Goal: Transaction & Acquisition: Purchase product/service

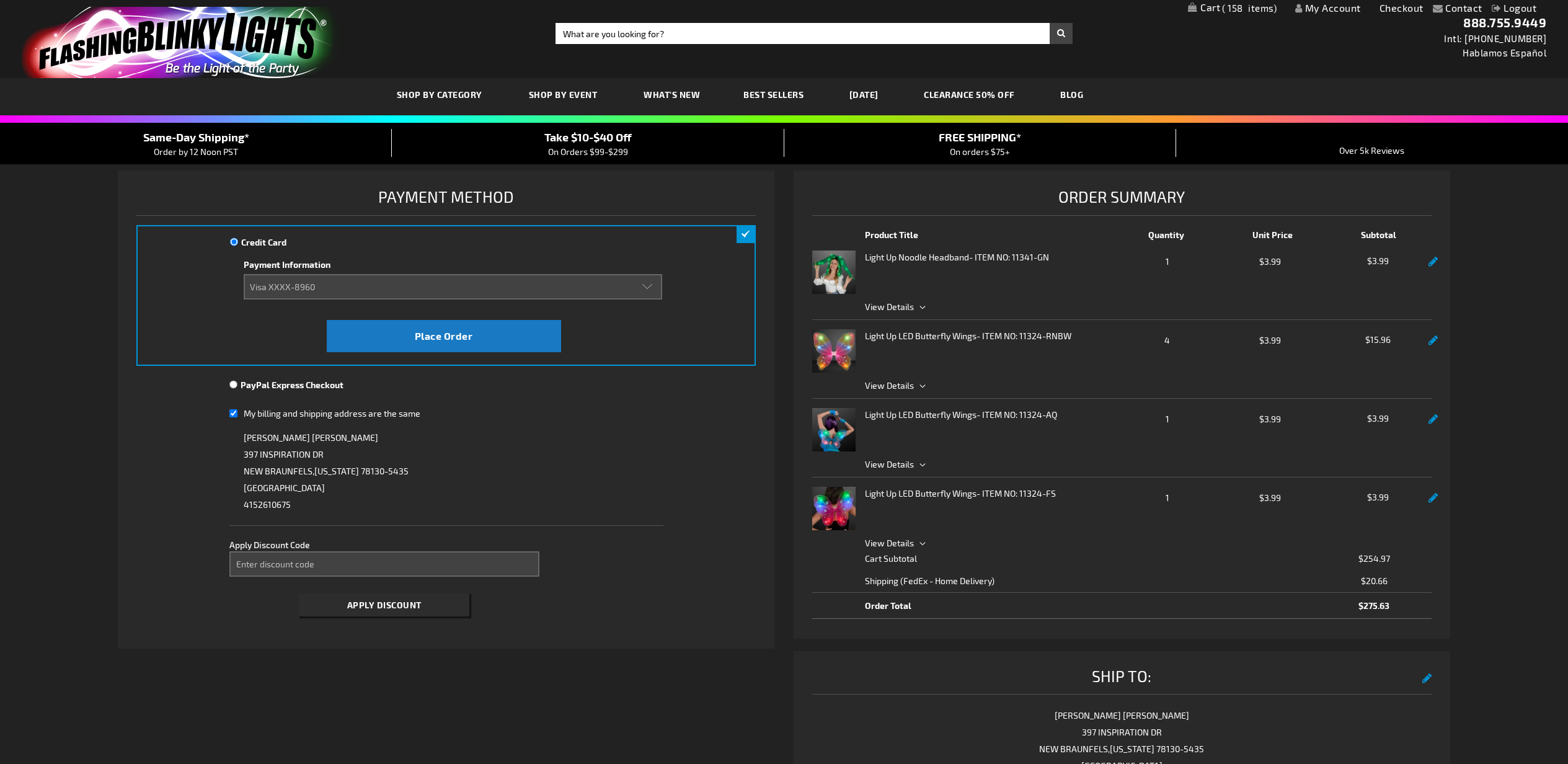
select select "560a9bff6f080f799f51085d74e1708f4973e253"
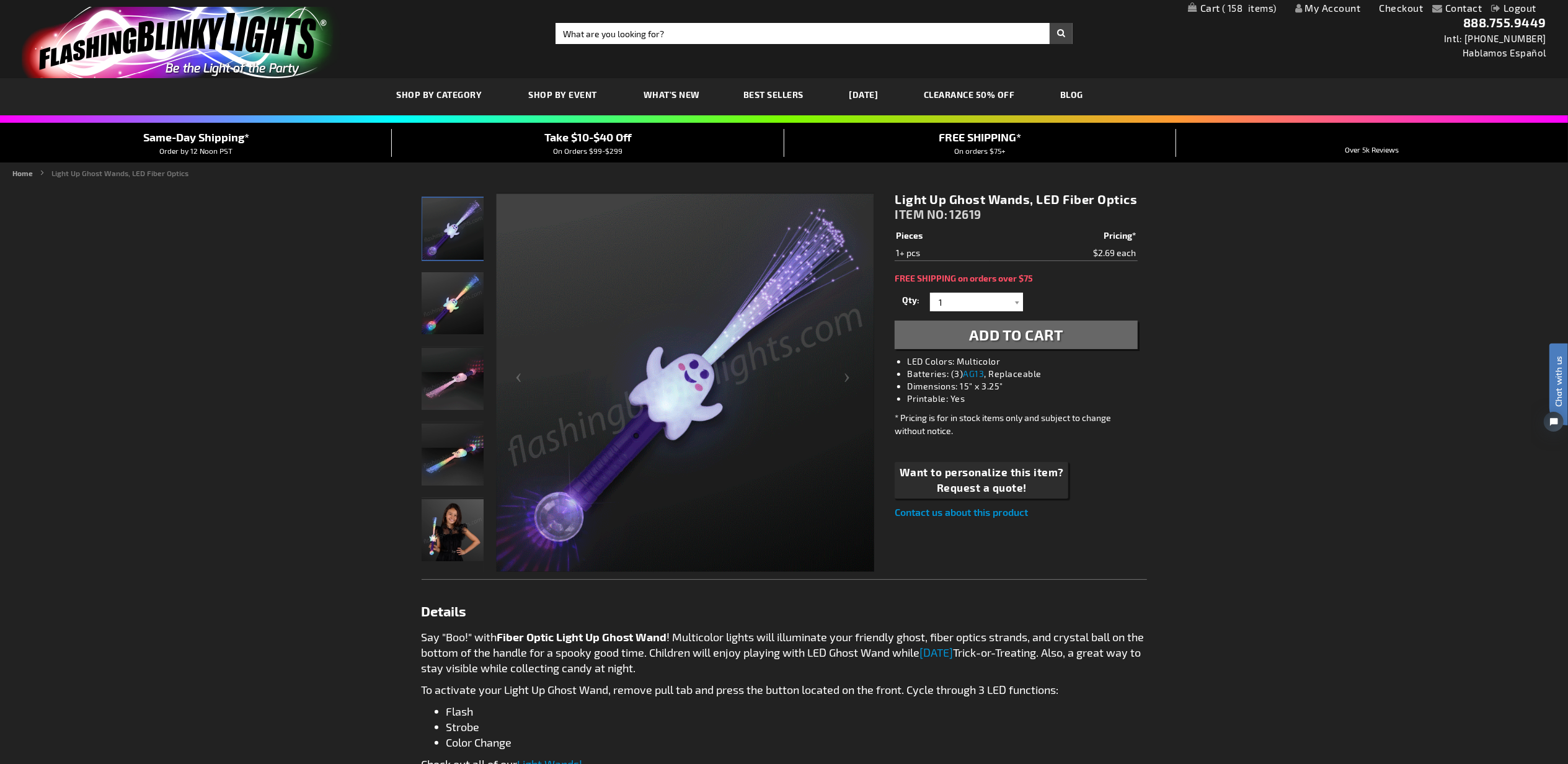
click at [1062, 341] on span "Add to Cart" at bounding box center [1016, 335] width 94 height 18
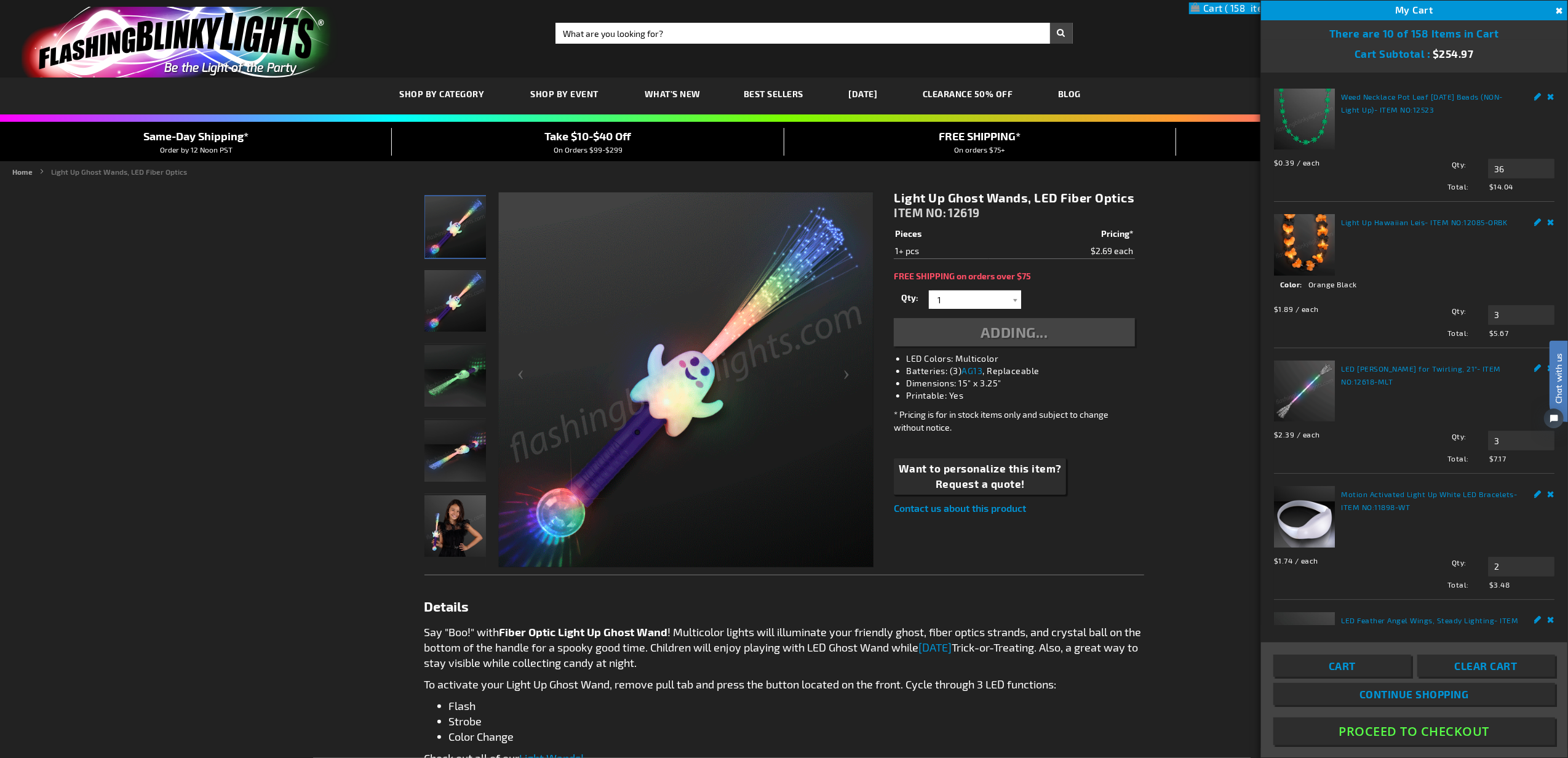
click at [1553, 319] on html "Chat with us" at bounding box center [1549, 378] width 37 height 215
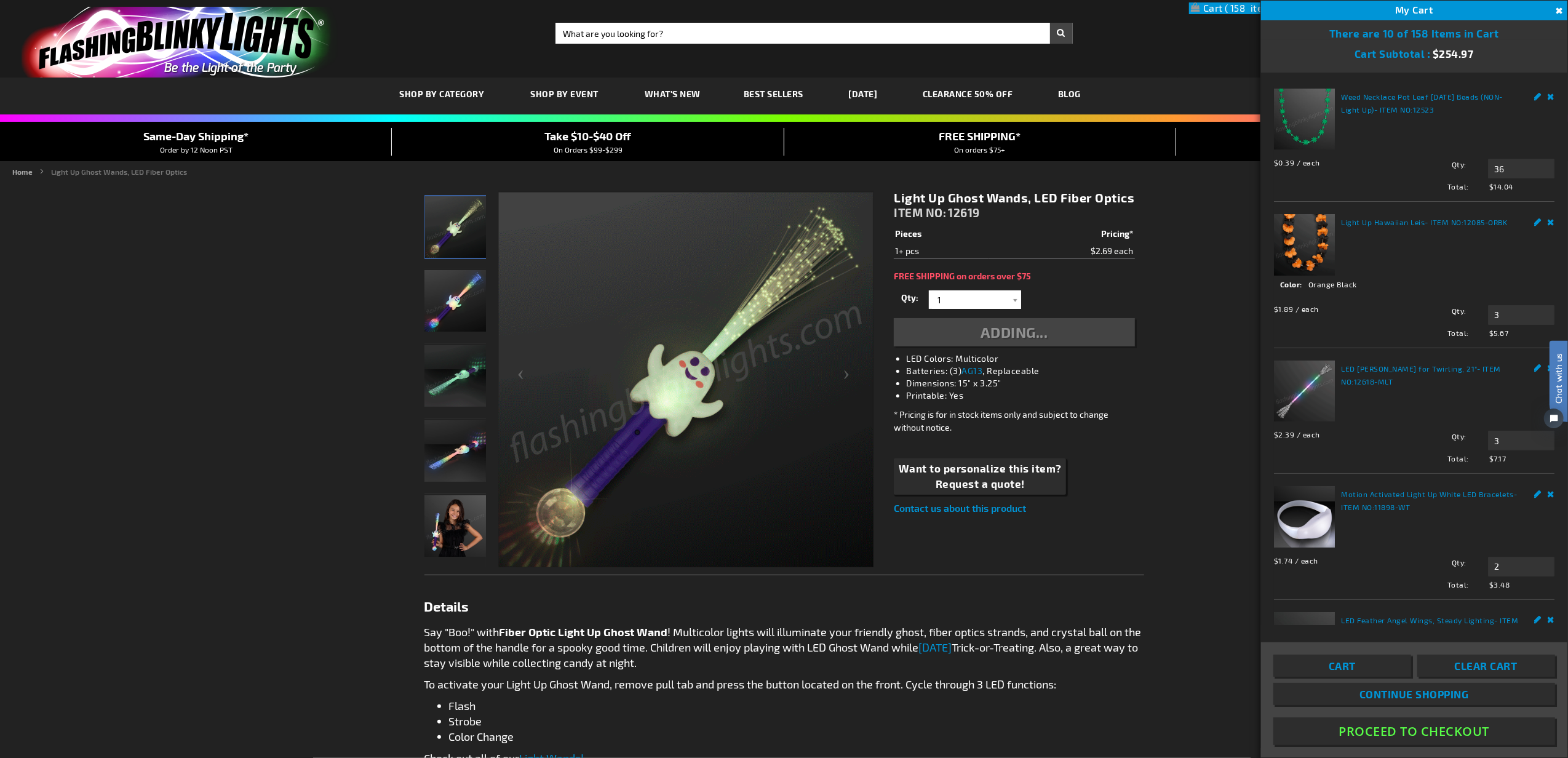
click at [1555, 312] on html "Chat with us" at bounding box center [1549, 378] width 37 height 215
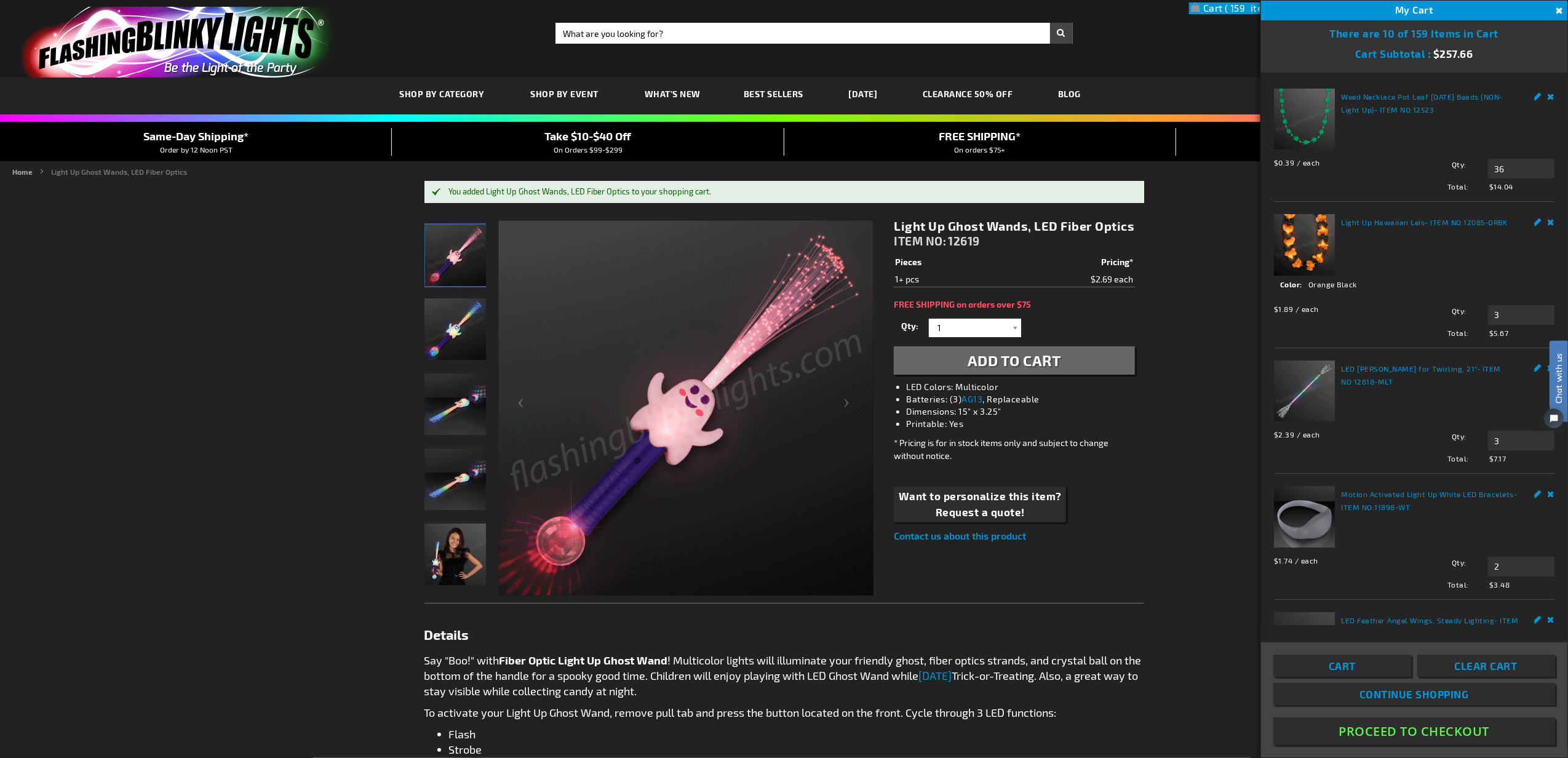
click at [1007, 365] on span "Add to Cart" at bounding box center [1014, 361] width 93 height 18
paste input "Keychain Green LED"
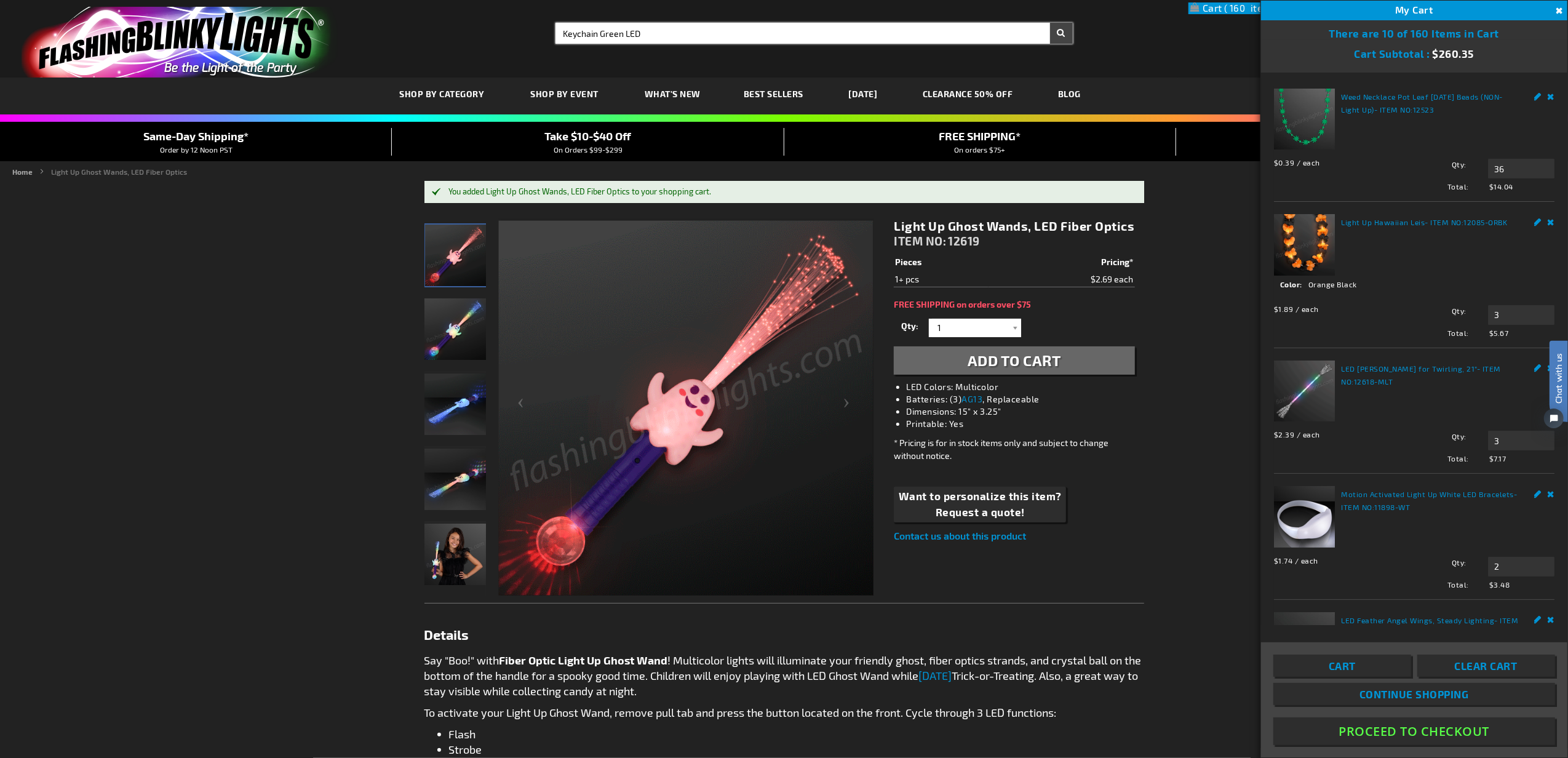
type input "Keychain Green LED"
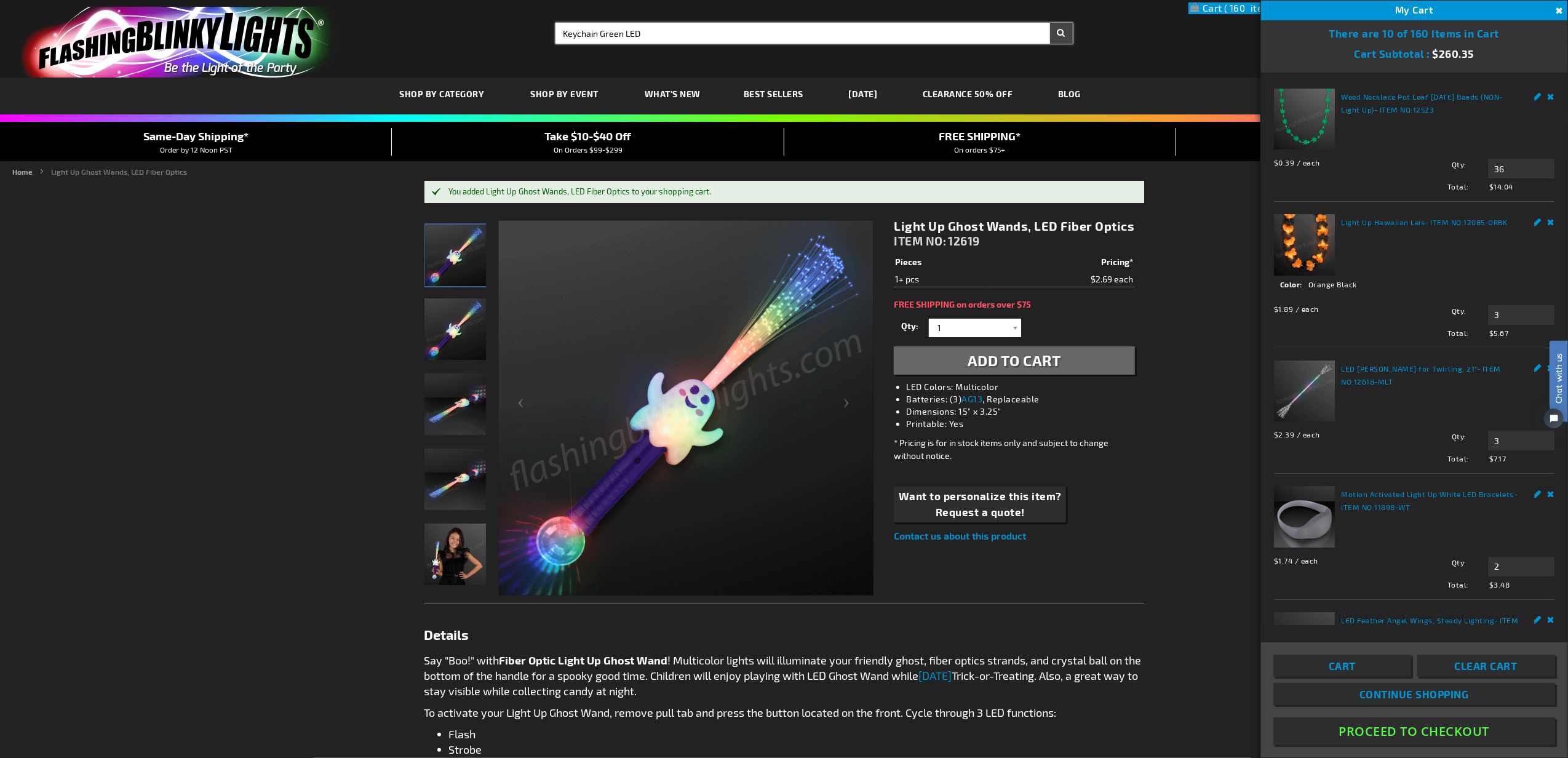
click at [1050, 23] on button "Search" at bounding box center [1061, 33] width 23 height 21
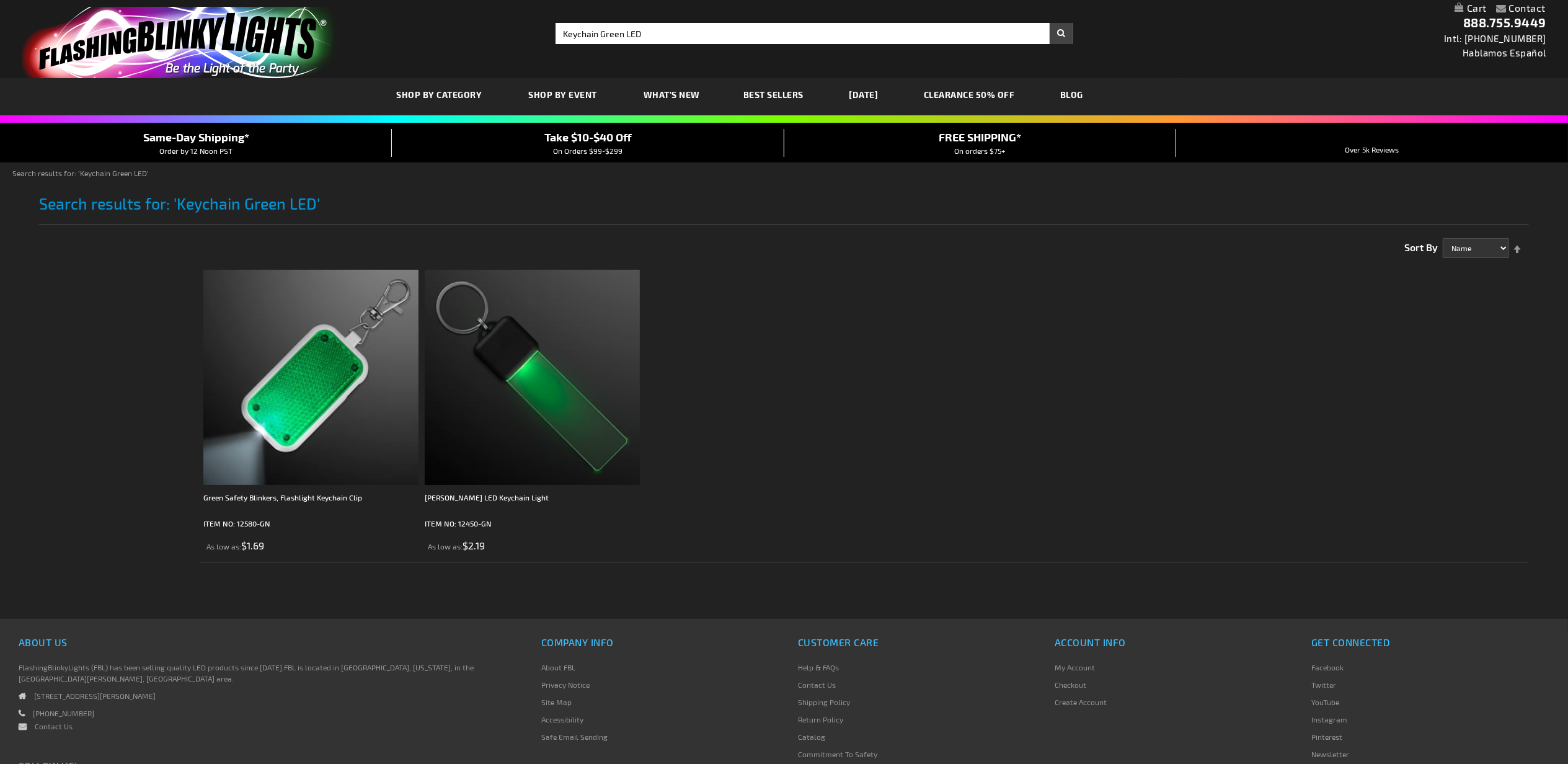
click at [358, 345] on img at bounding box center [311, 377] width 215 height 215
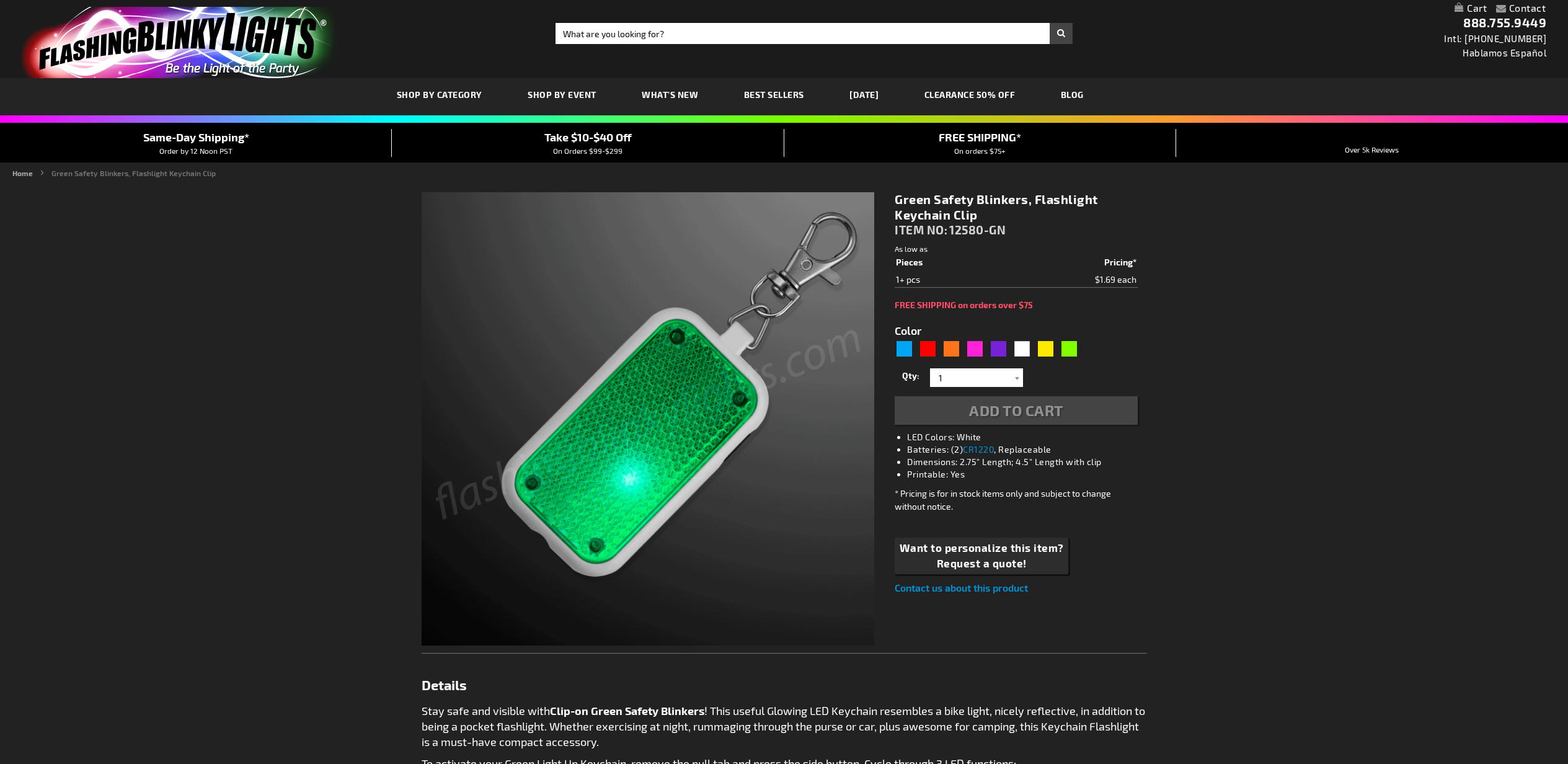
type input "5648"
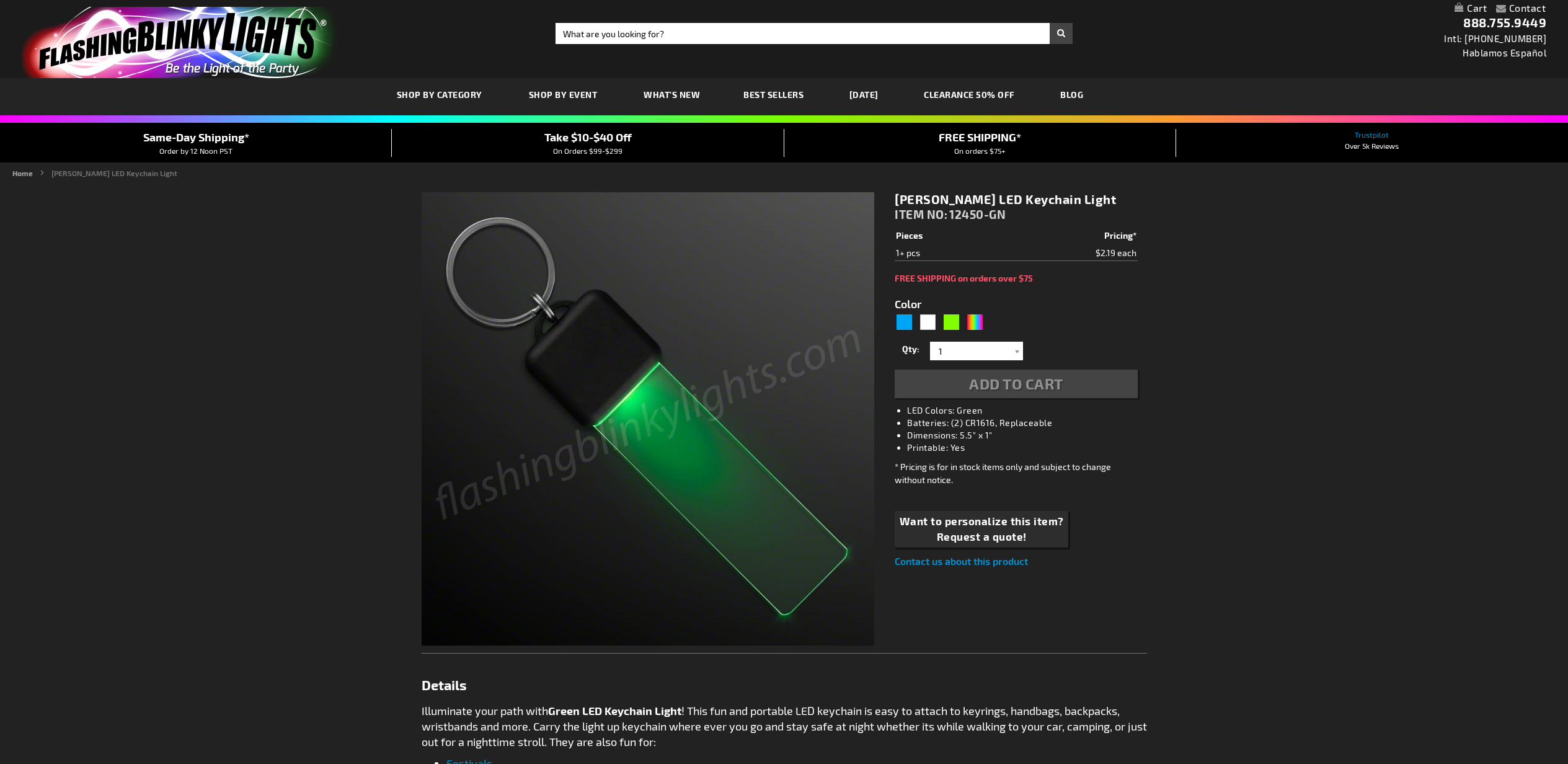
type input "5648"
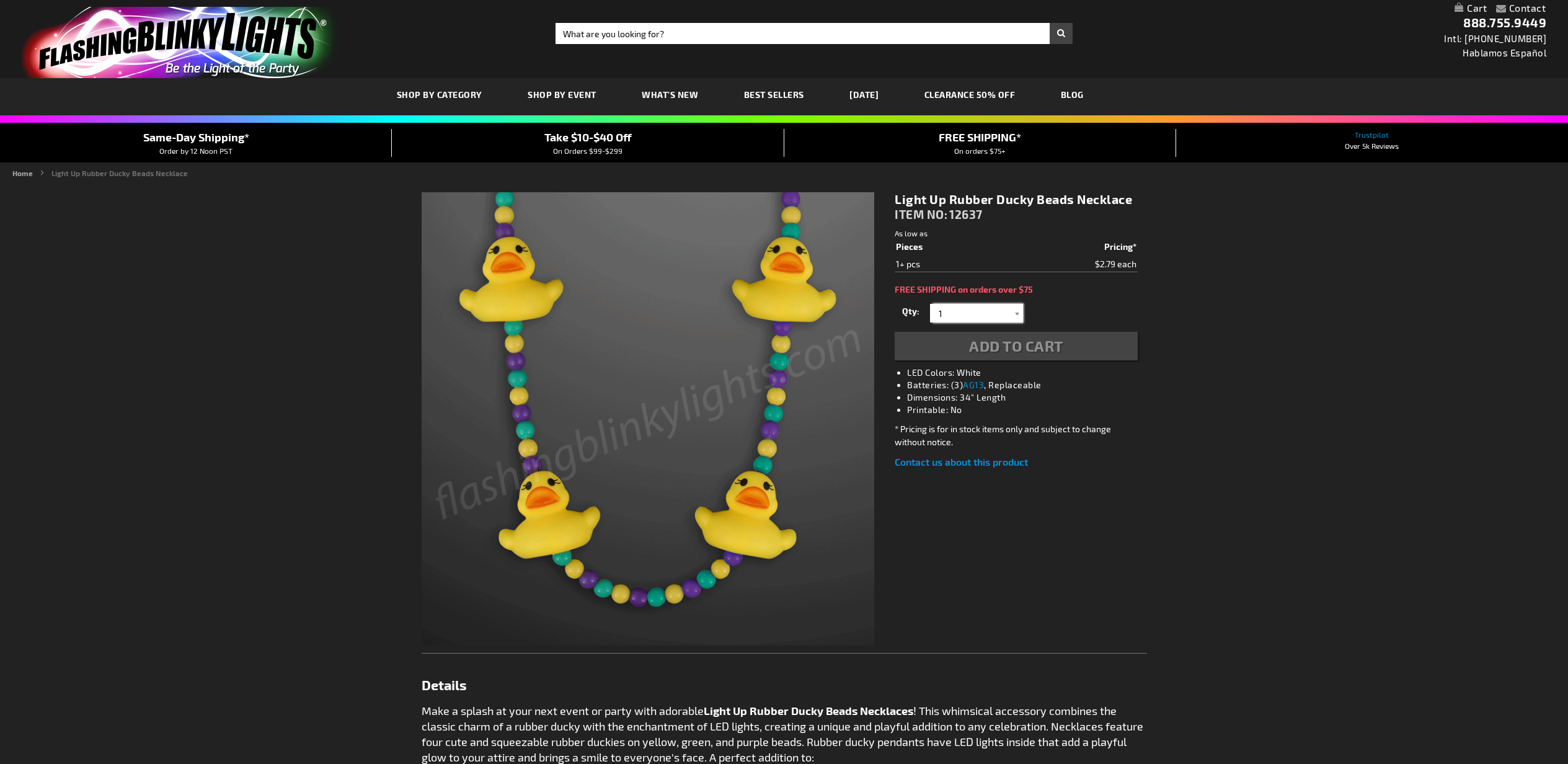
click at [972, 314] on input "1" at bounding box center [978, 313] width 90 height 19
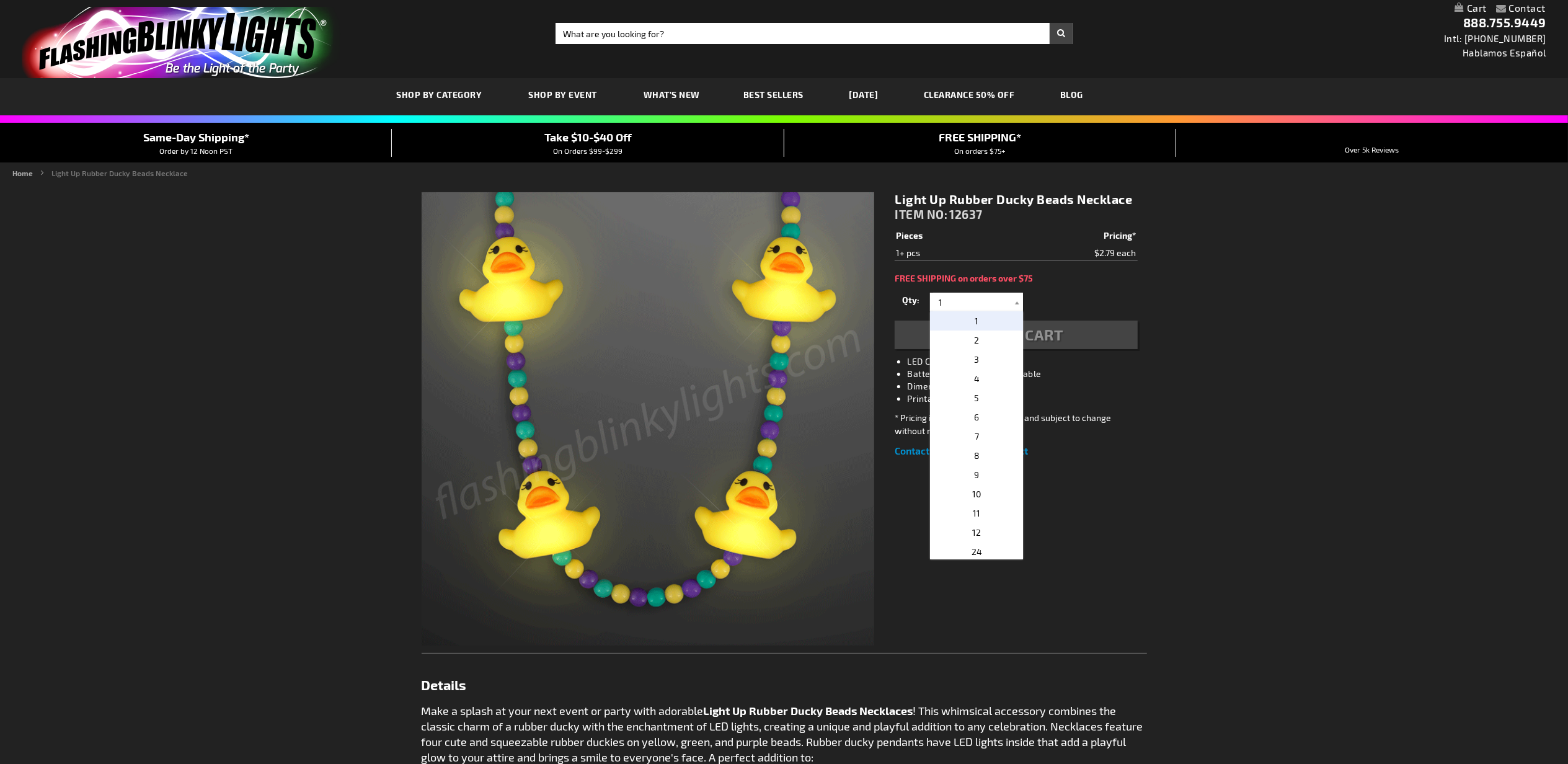
click at [983, 420] on p "6" at bounding box center [976, 417] width 93 height 19
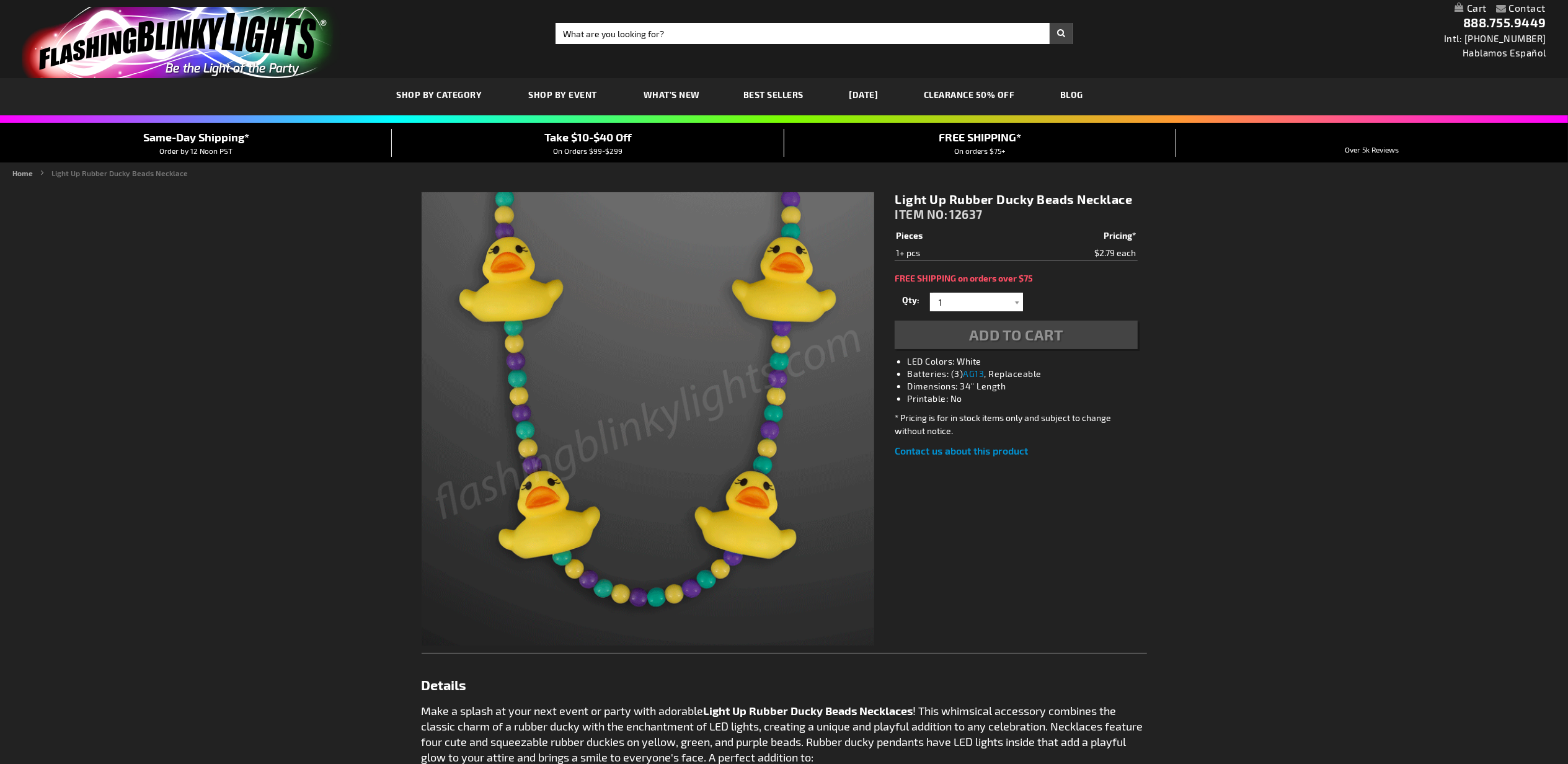
type input "6"
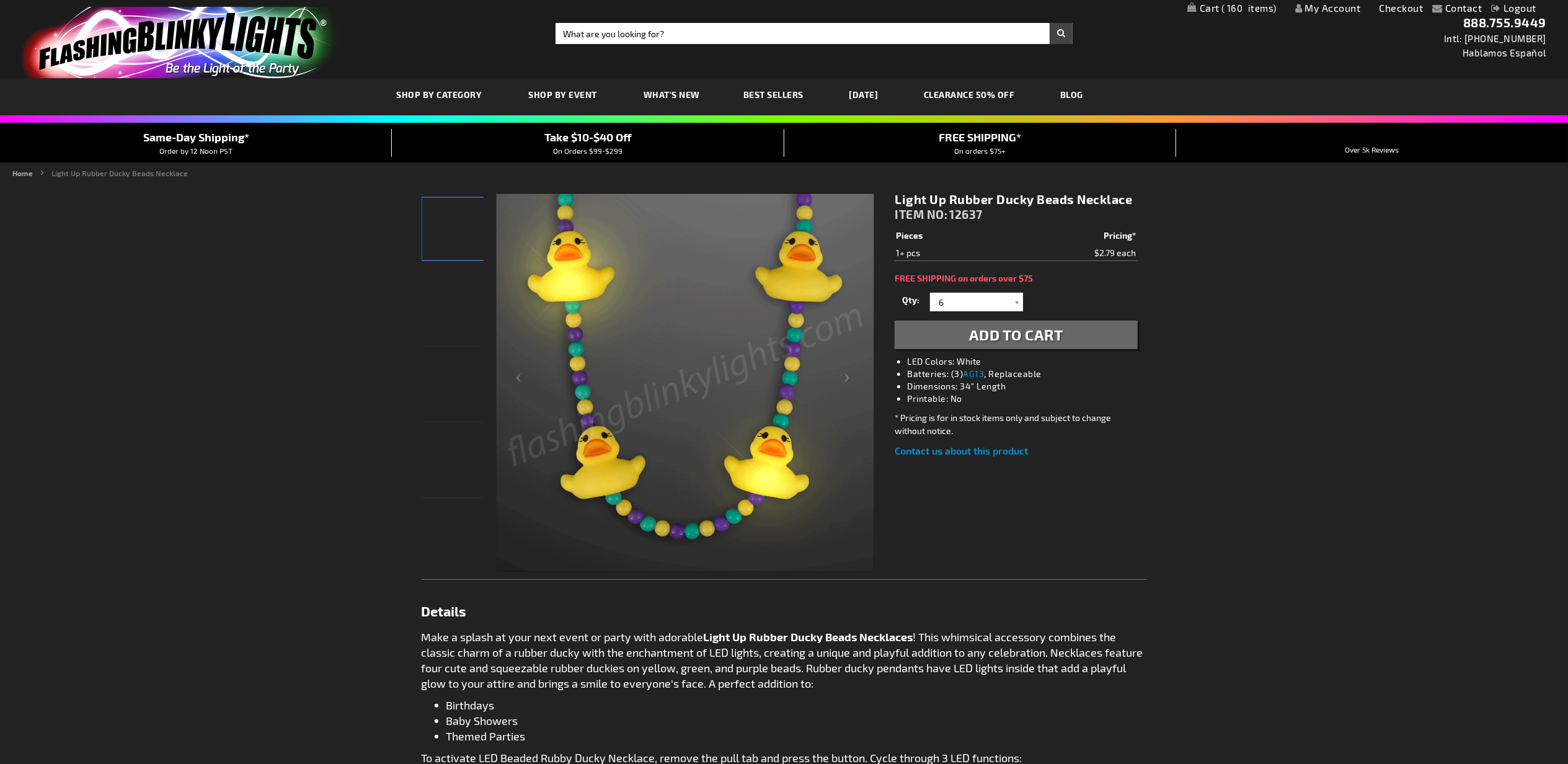
click at [1034, 336] on span "Add to Cart" at bounding box center [1016, 335] width 94 height 18
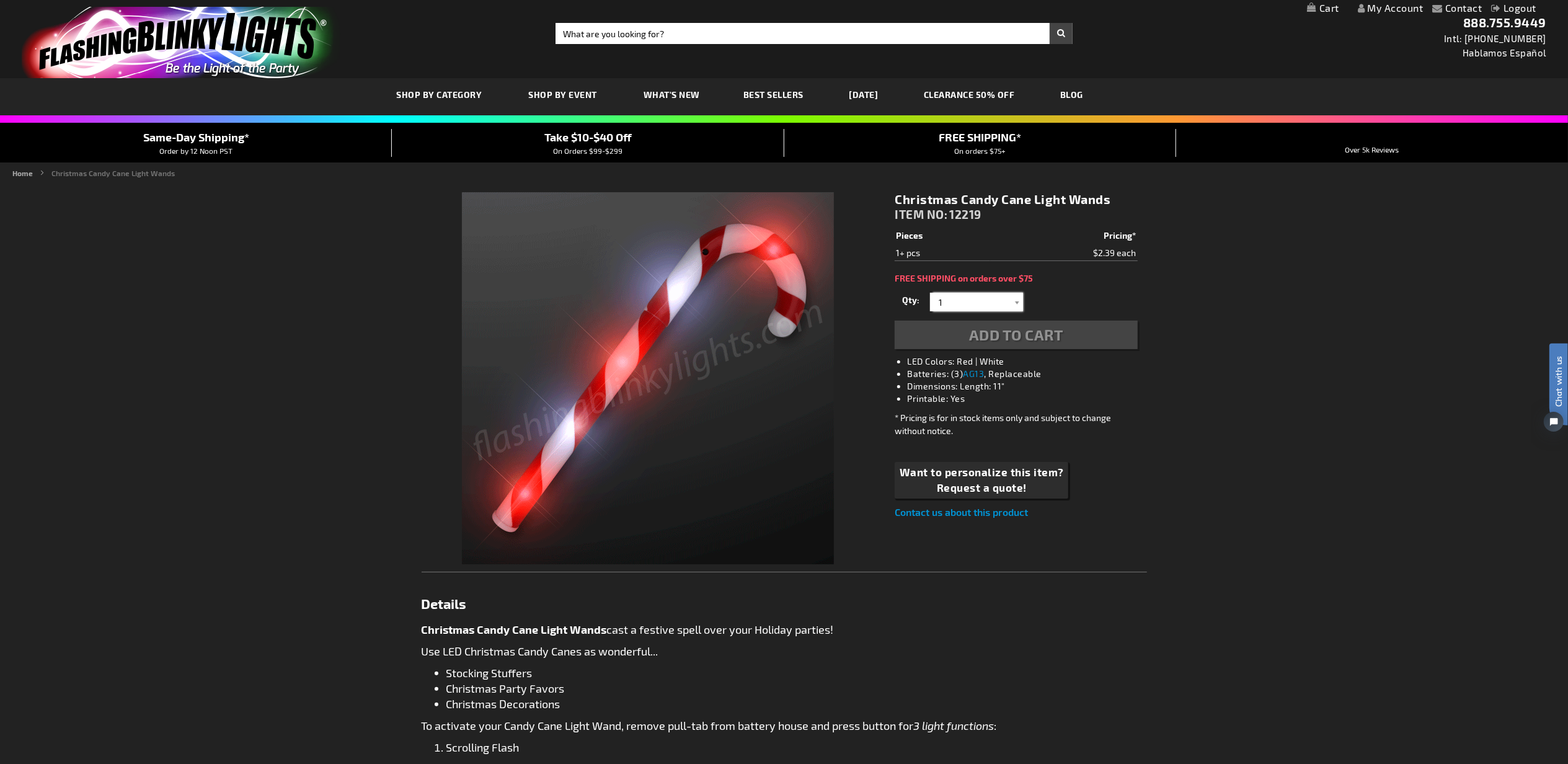
click at [961, 299] on input "1" at bounding box center [978, 302] width 90 height 19
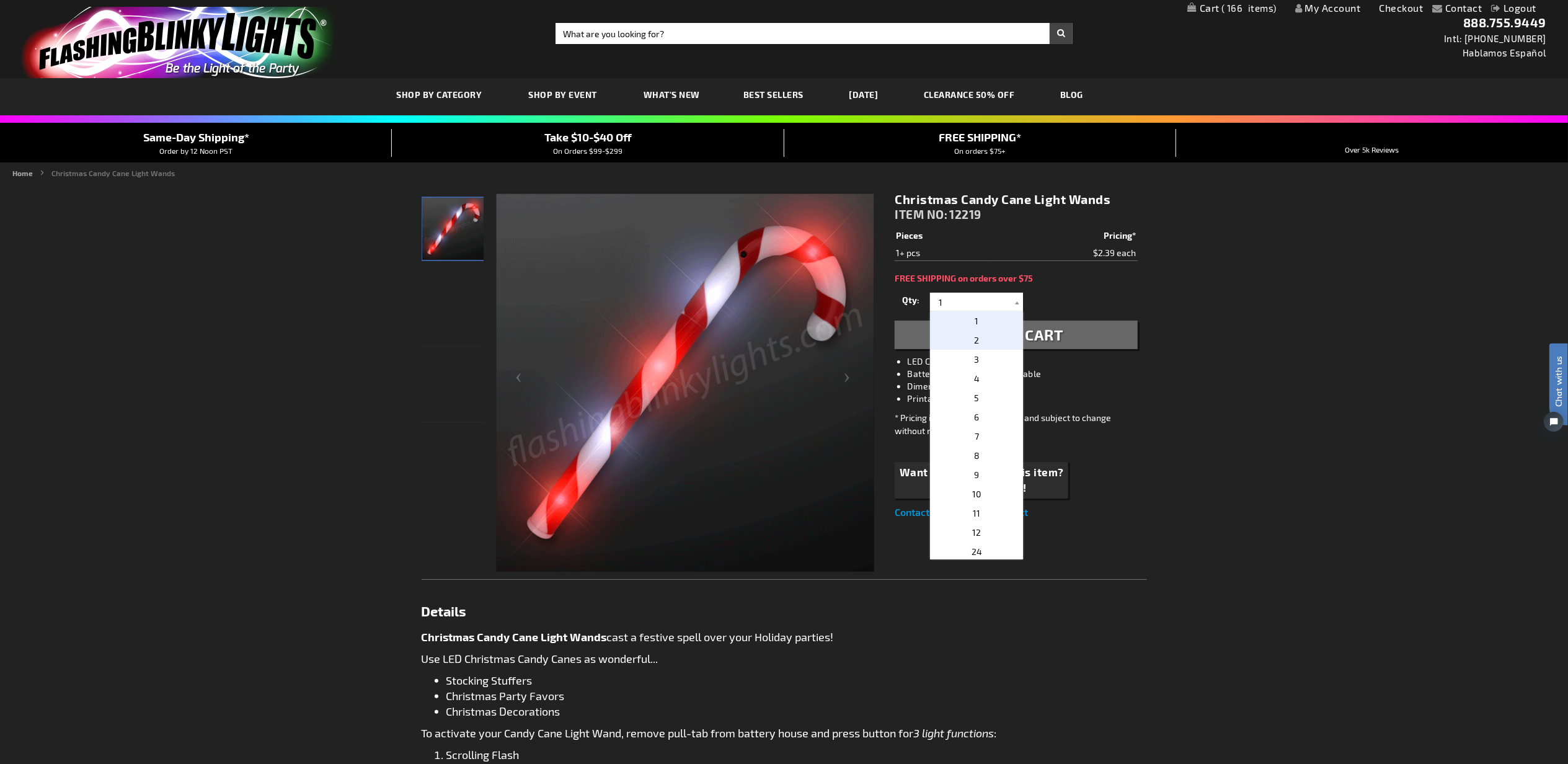
click at [992, 345] on p "2" at bounding box center [976, 340] width 93 height 19
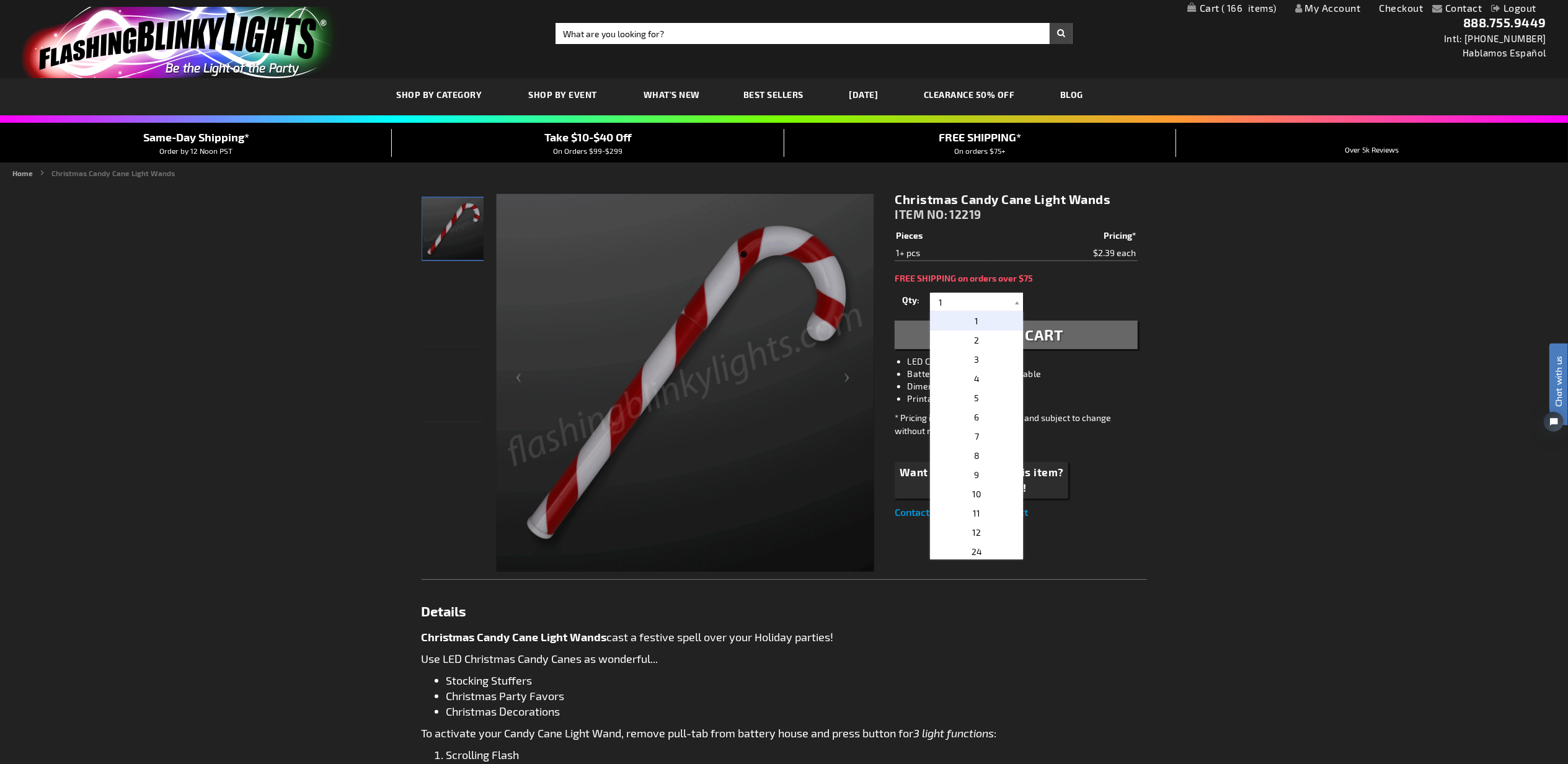
type input "2"
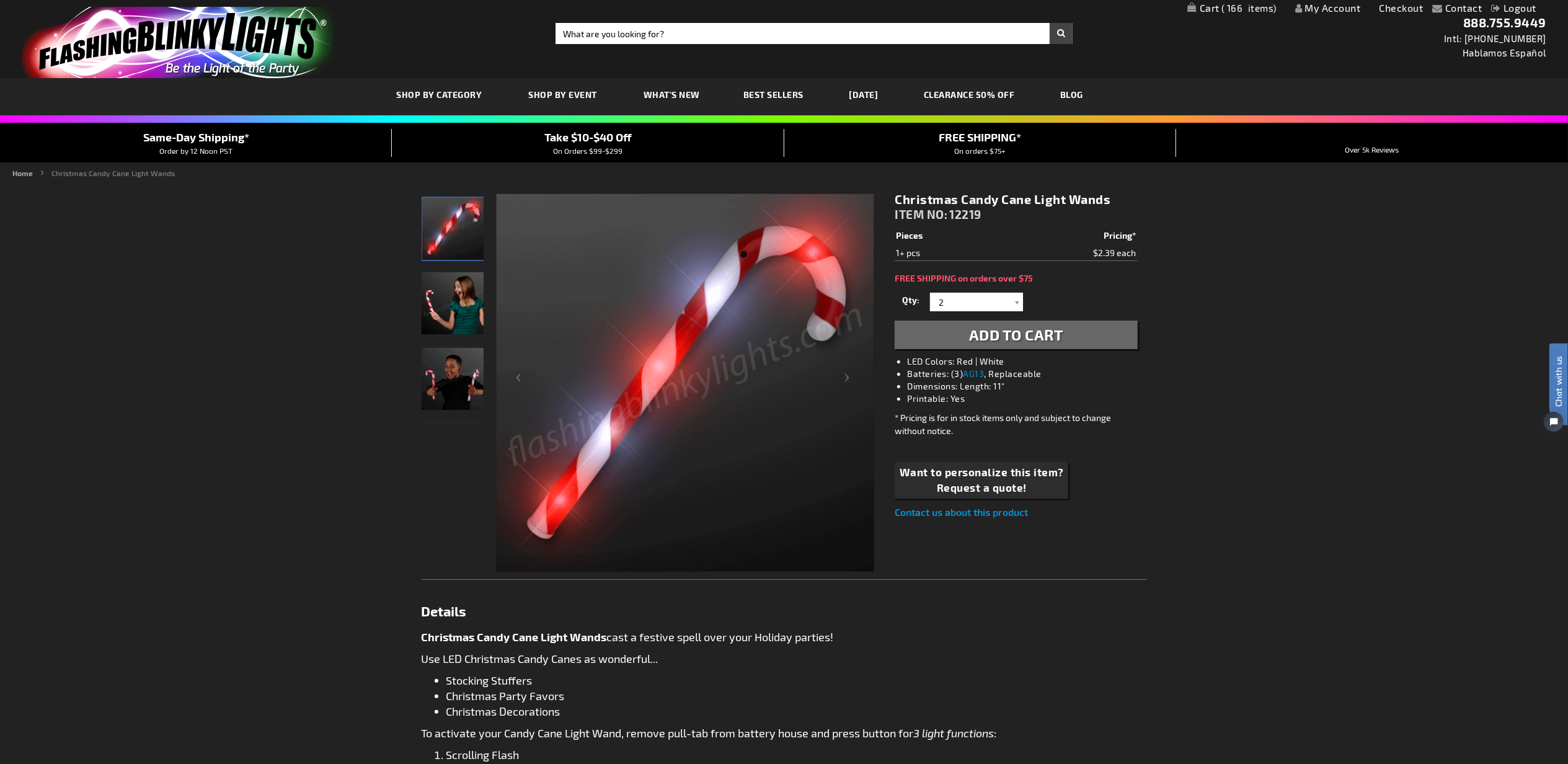
click at [1018, 330] on span "Add to Cart" at bounding box center [1016, 335] width 94 height 18
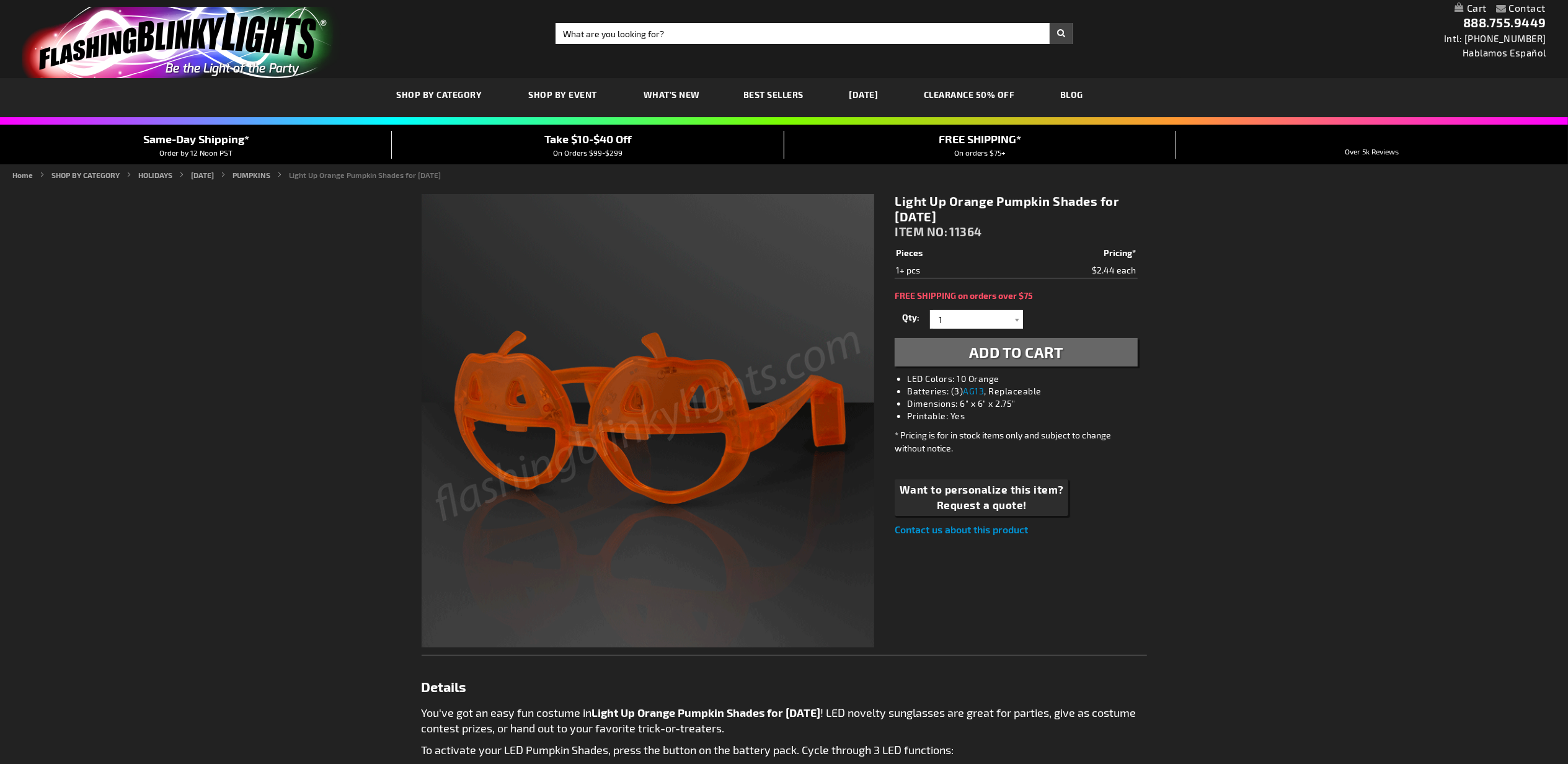
click at [1020, 352] on span "Add to Cart" at bounding box center [1016, 352] width 94 height 18
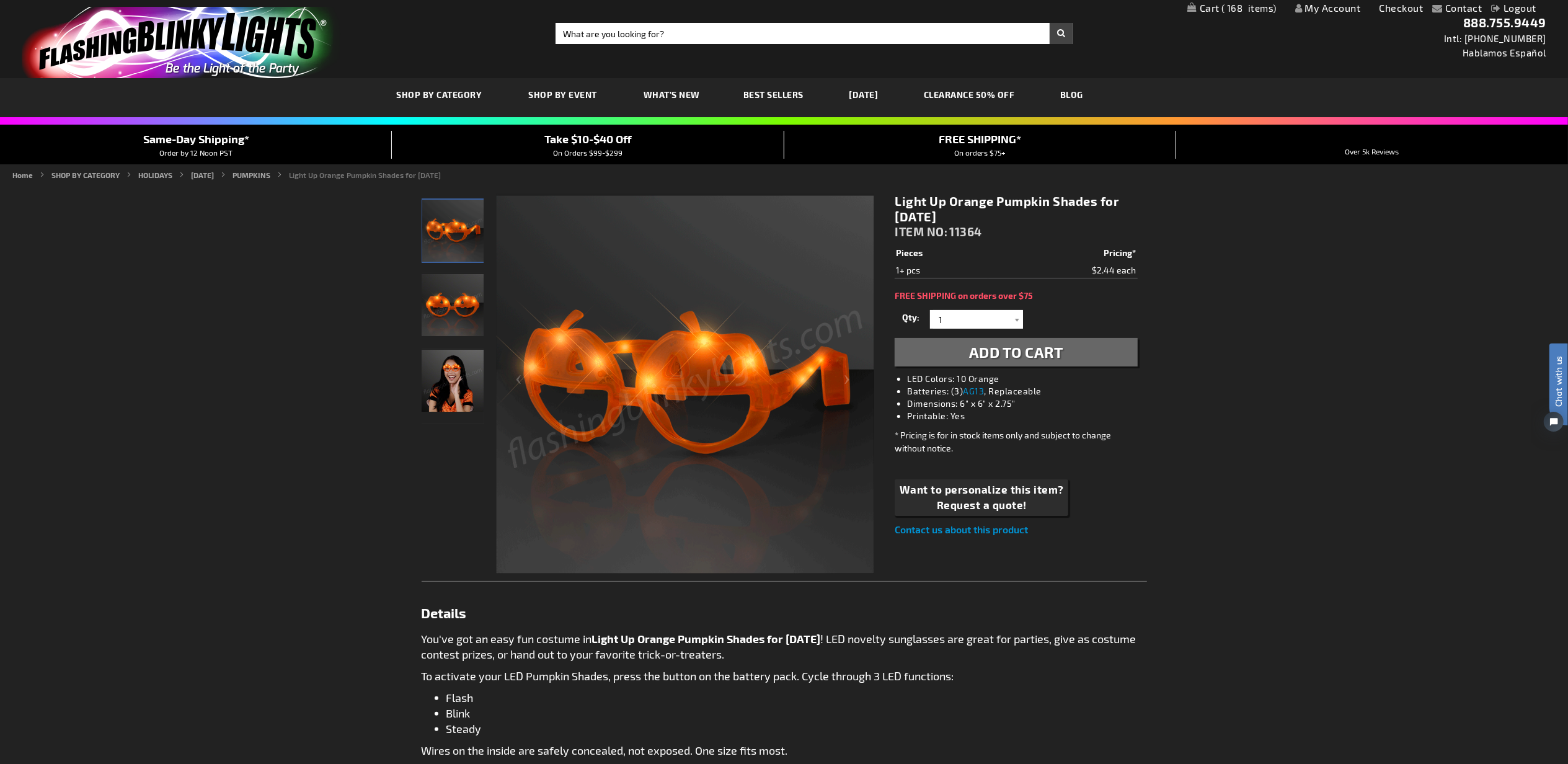
drag, startPoint x: 1020, startPoint y: 347, endPoint x: 1035, endPoint y: 260, distance: 88.3
click at [1020, 347] on span "Add to Cart" at bounding box center [1016, 352] width 94 height 18
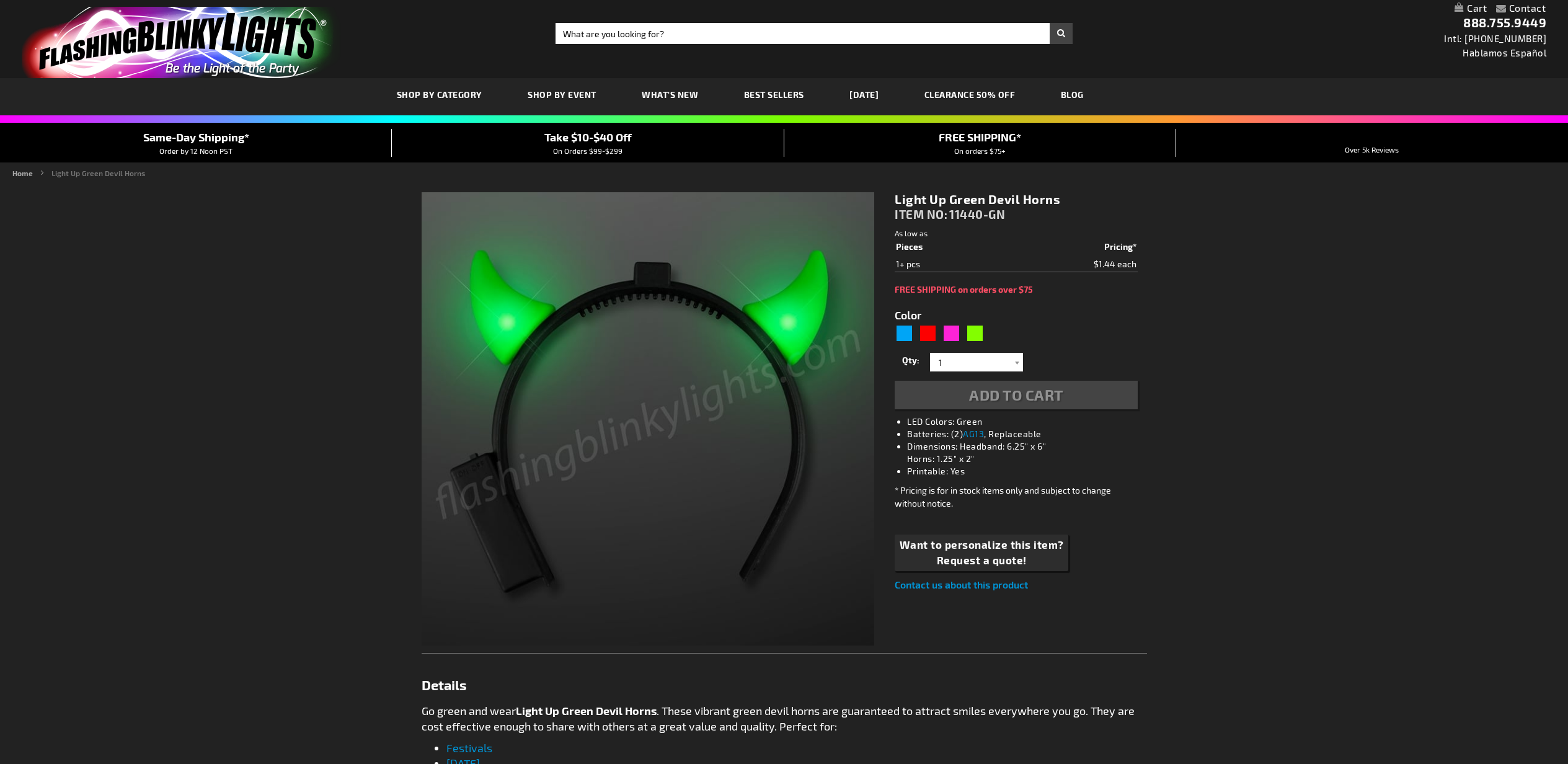
type input "5648"
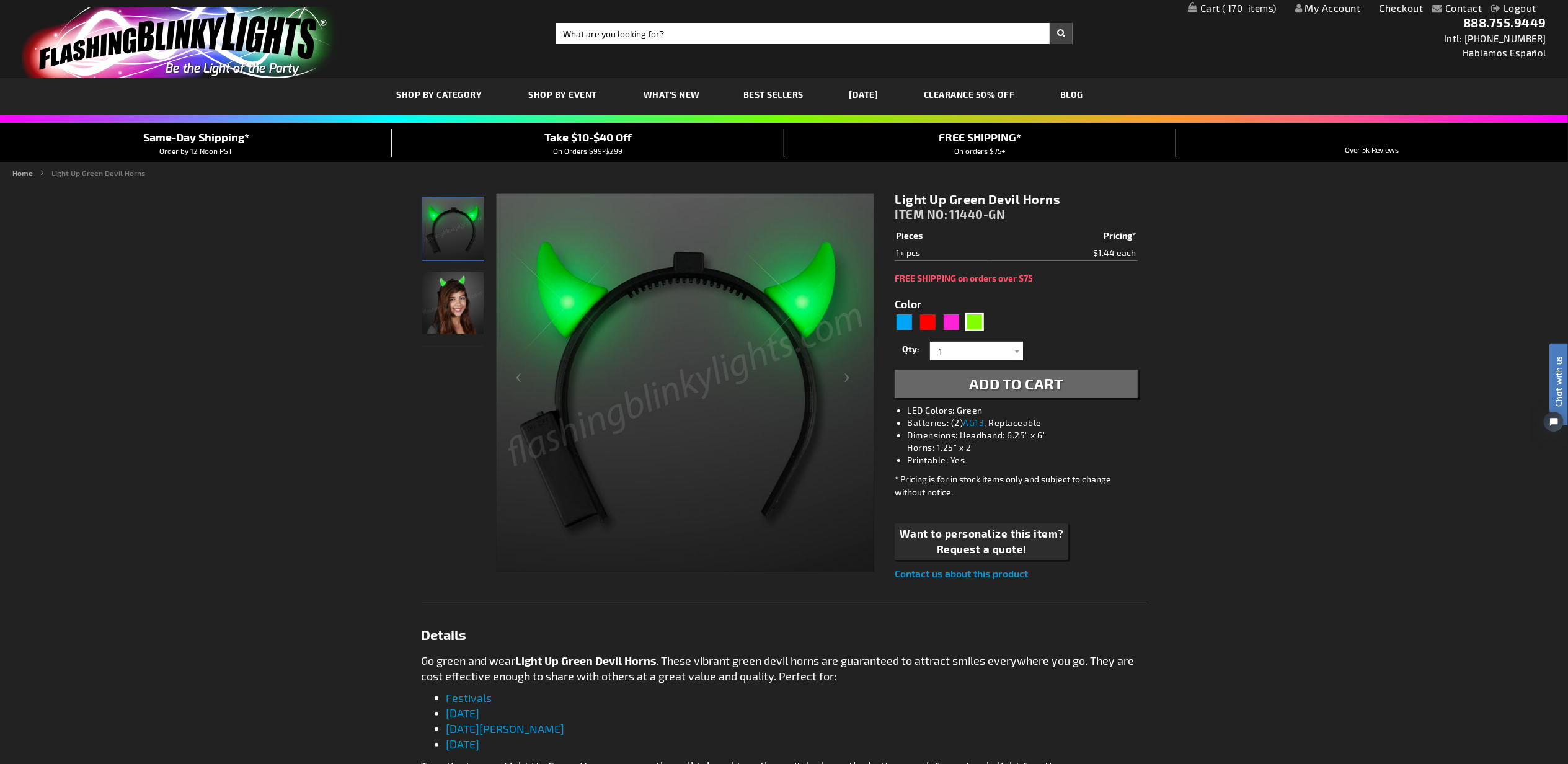
click at [1052, 381] on span "Add to Cart" at bounding box center [1016, 384] width 94 height 18
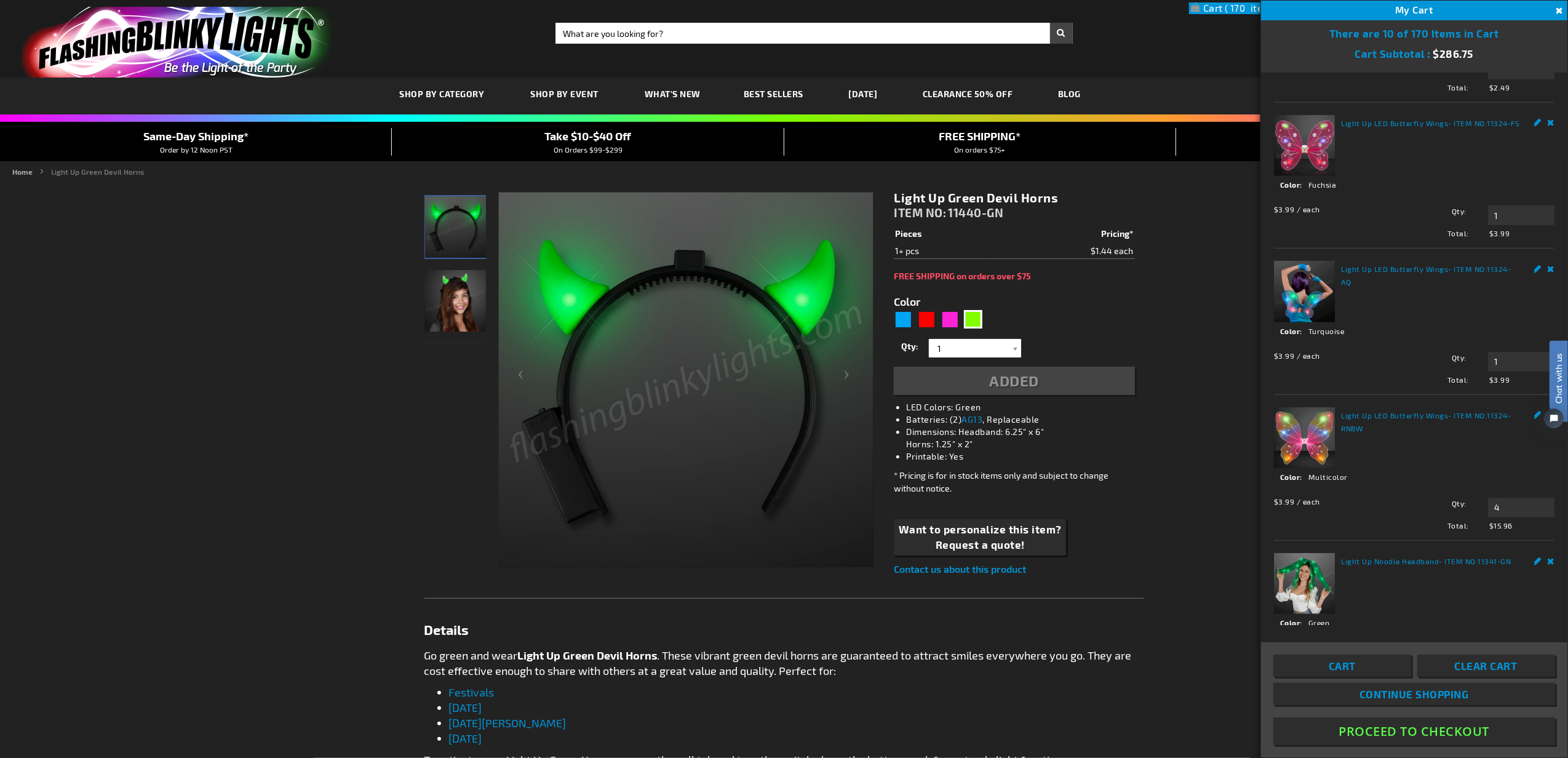
scroll to position [823, 0]
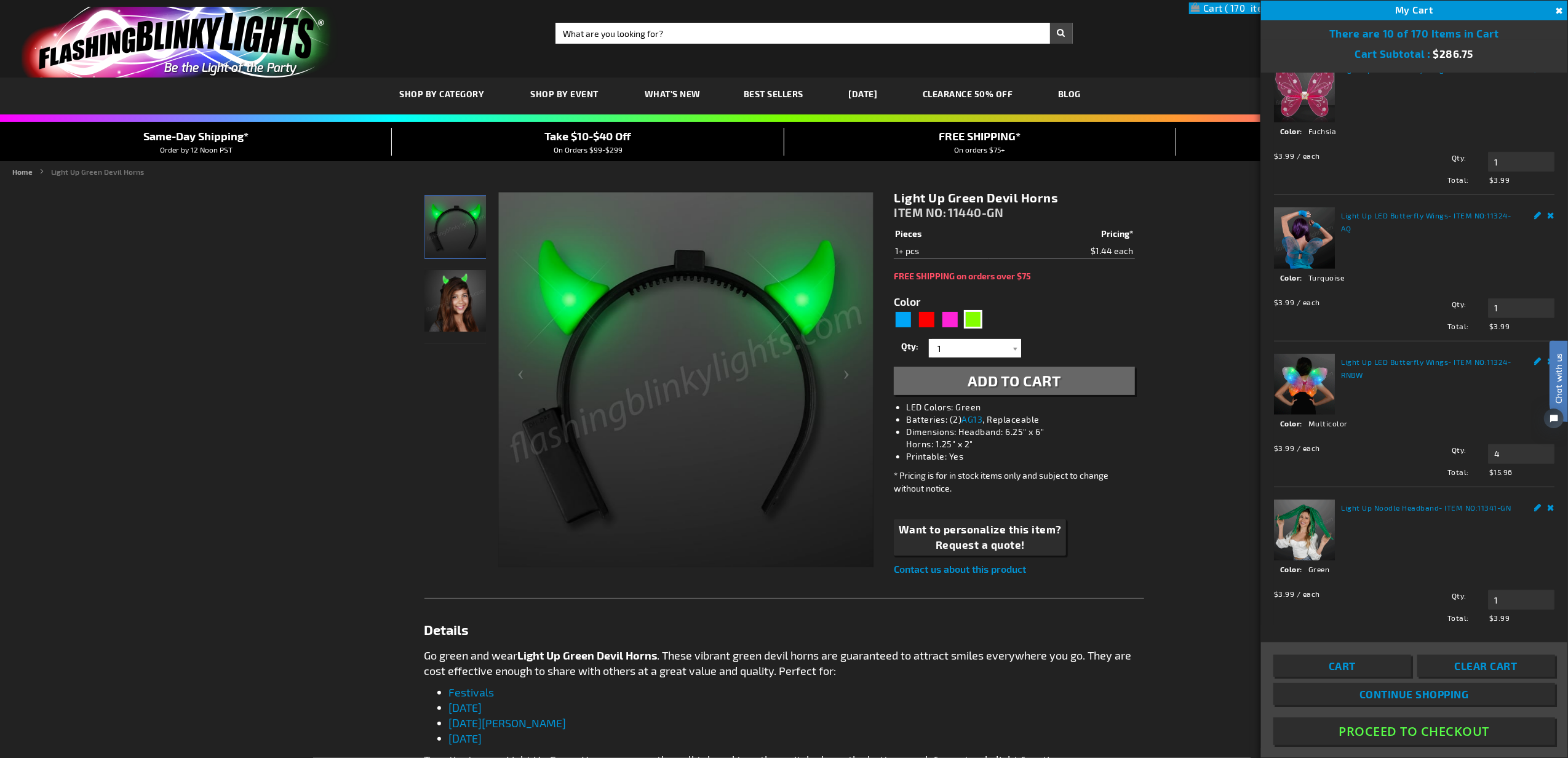
drag, startPoint x: 1357, startPoint y: 665, endPoint x: 1352, endPoint y: 661, distance: 6.4
click at [1357, 665] on link "Cart" at bounding box center [1342, 666] width 138 height 22
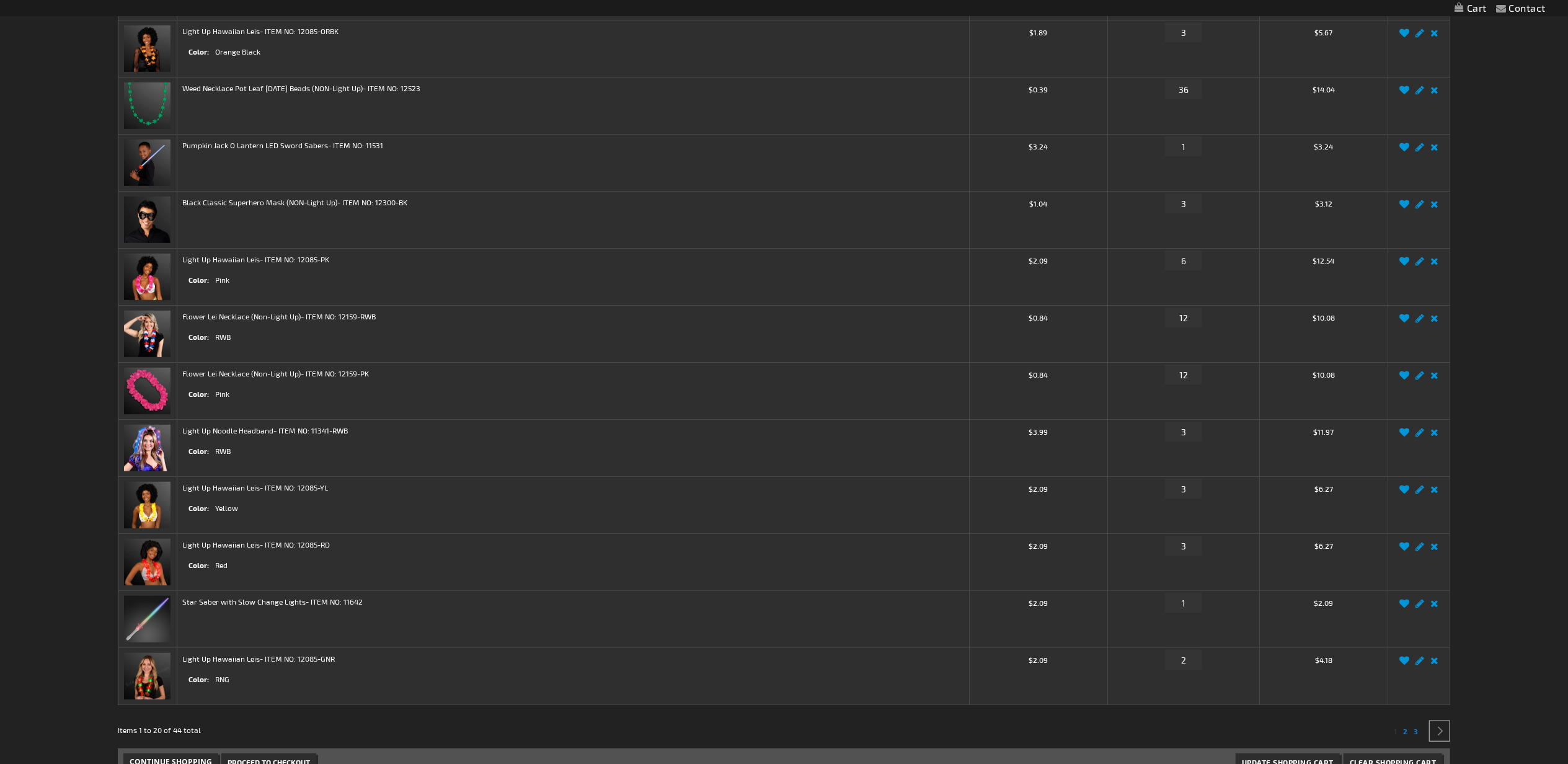
scroll to position [1311, 0]
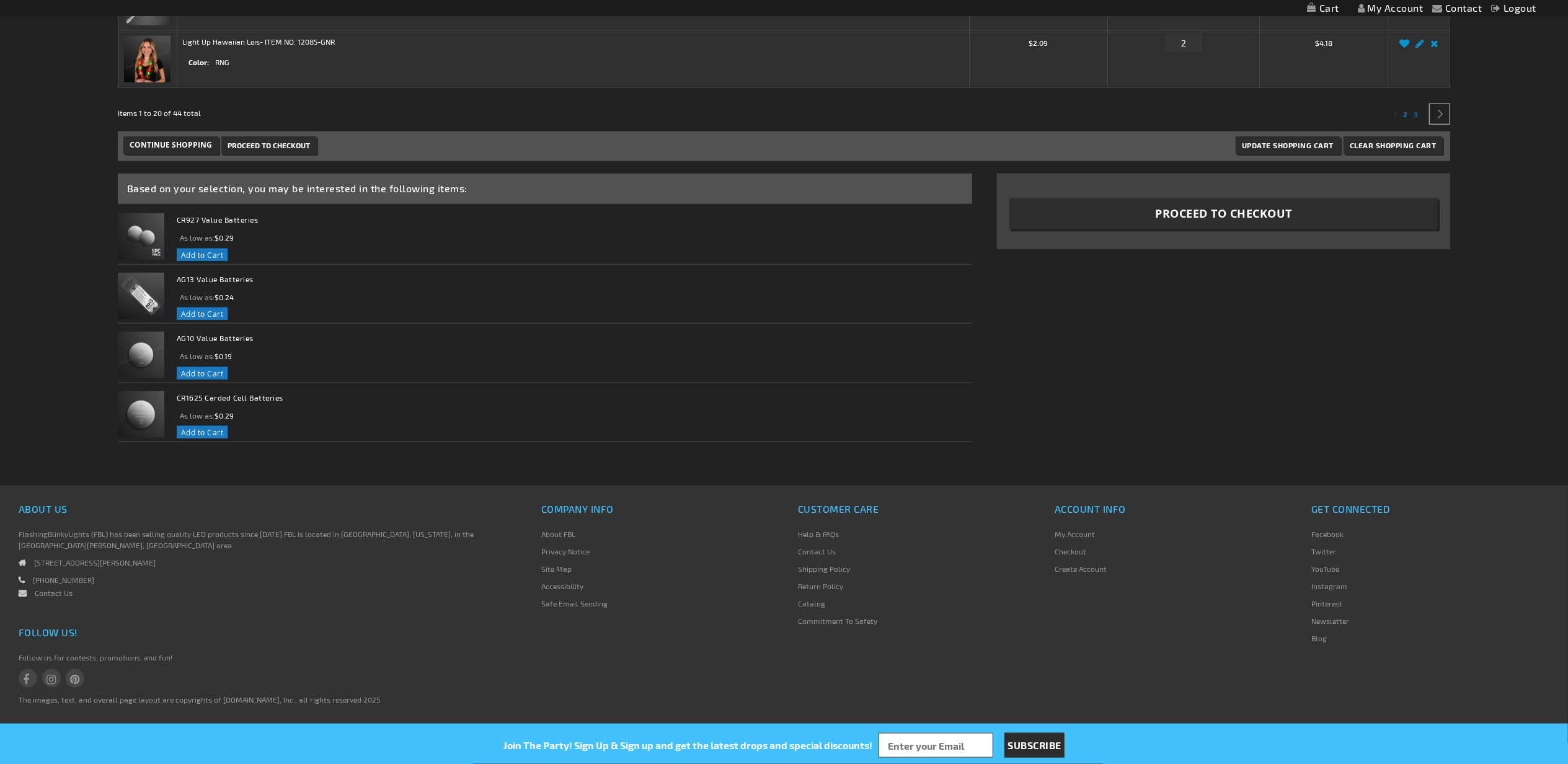
click at [1414, 114] on span "3" at bounding box center [1416, 114] width 4 height 8
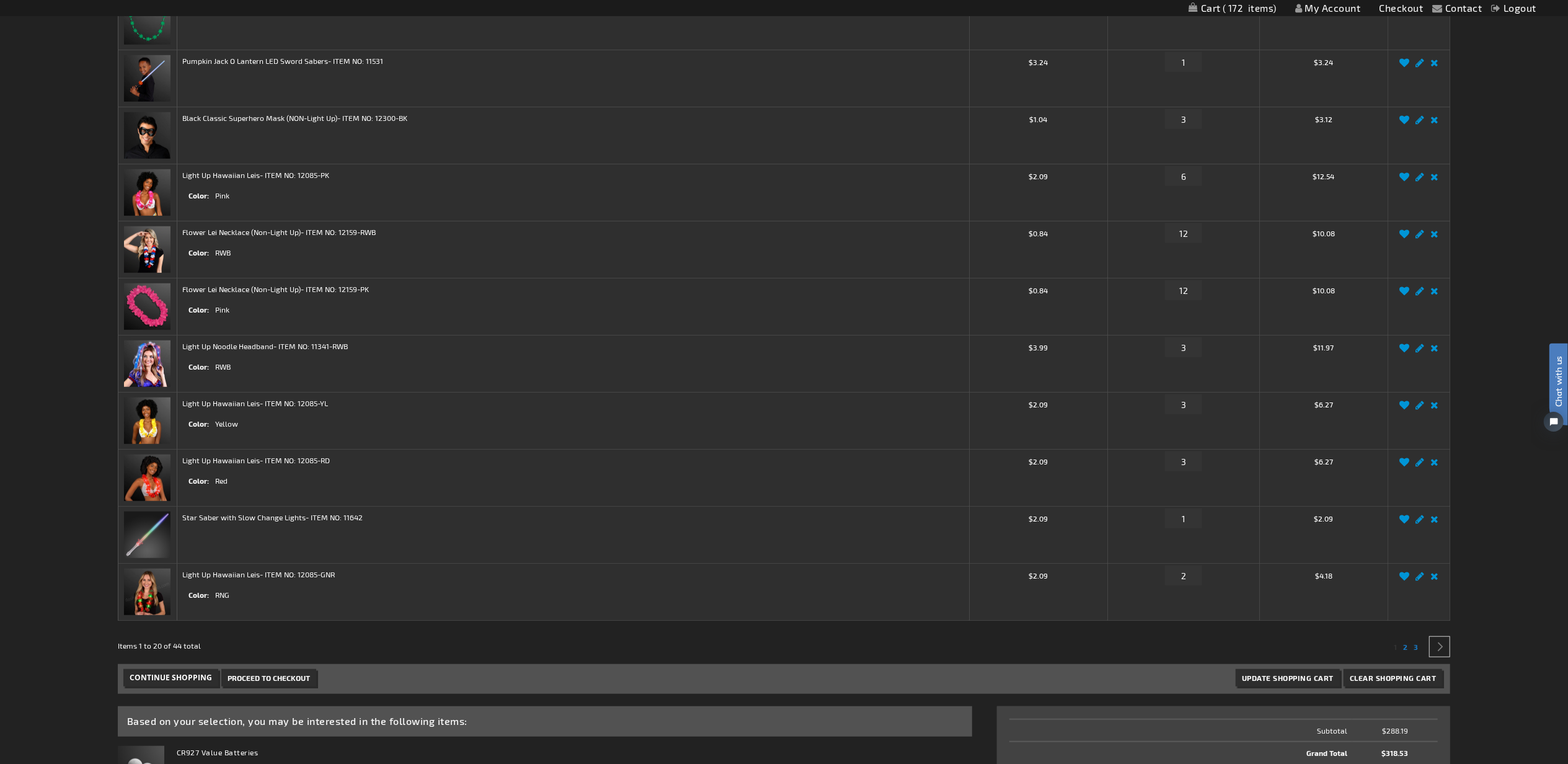
scroll to position [897, 0]
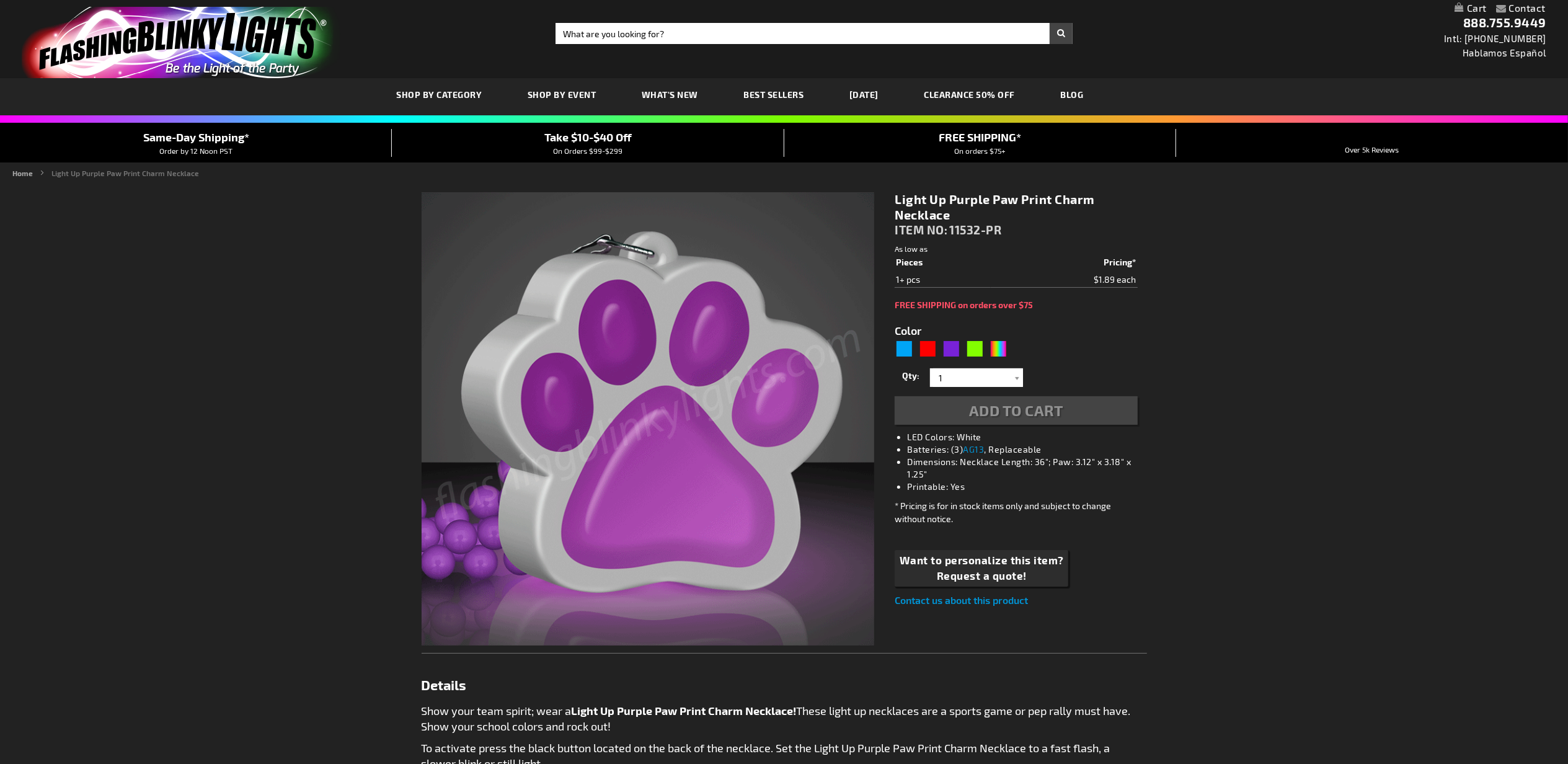
type input "5640"
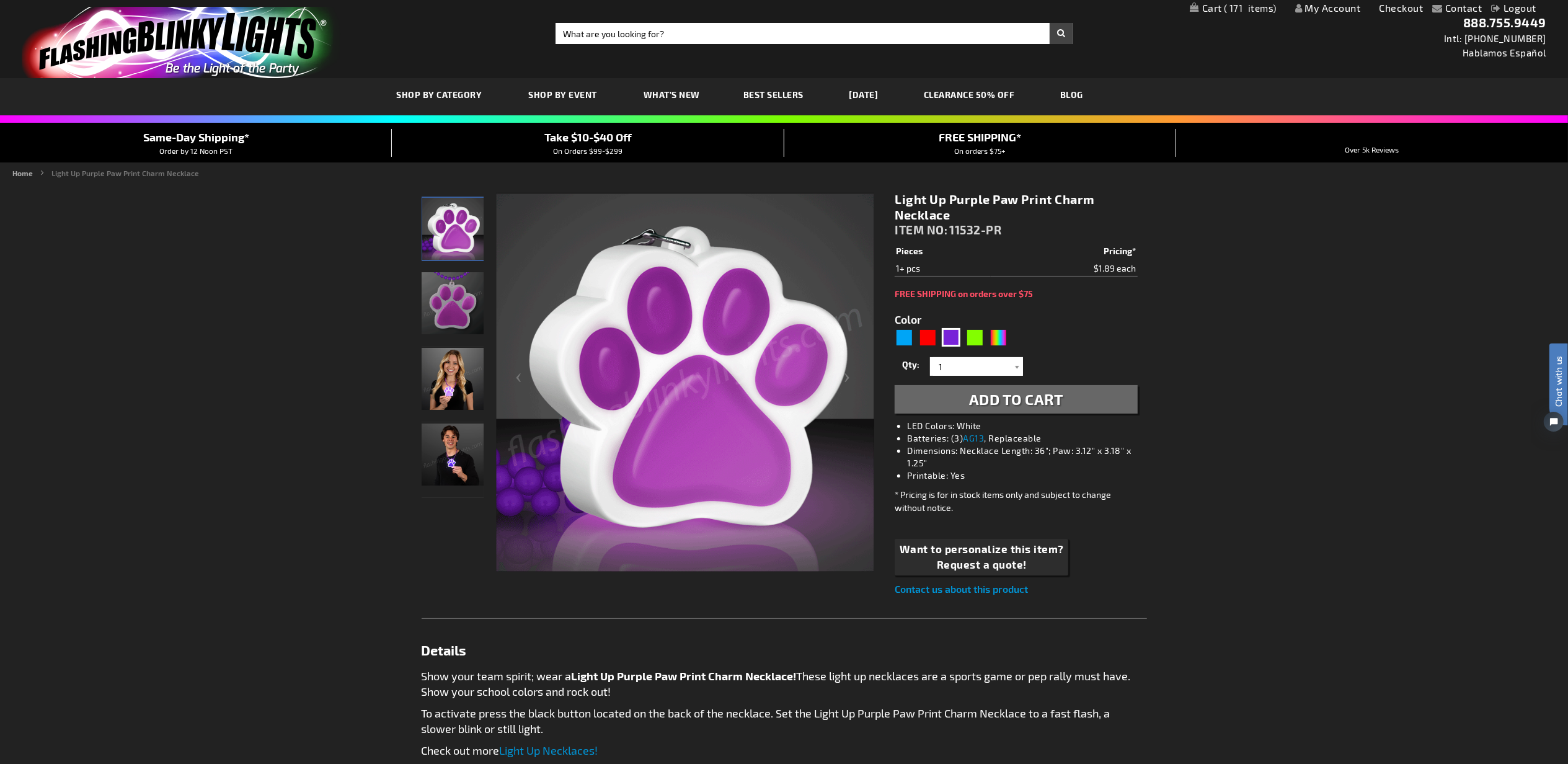
drag, startPoint x: 1003, startPoint y: 398, endPoint x: 1052, endPoint y: 321, distance: 91.3
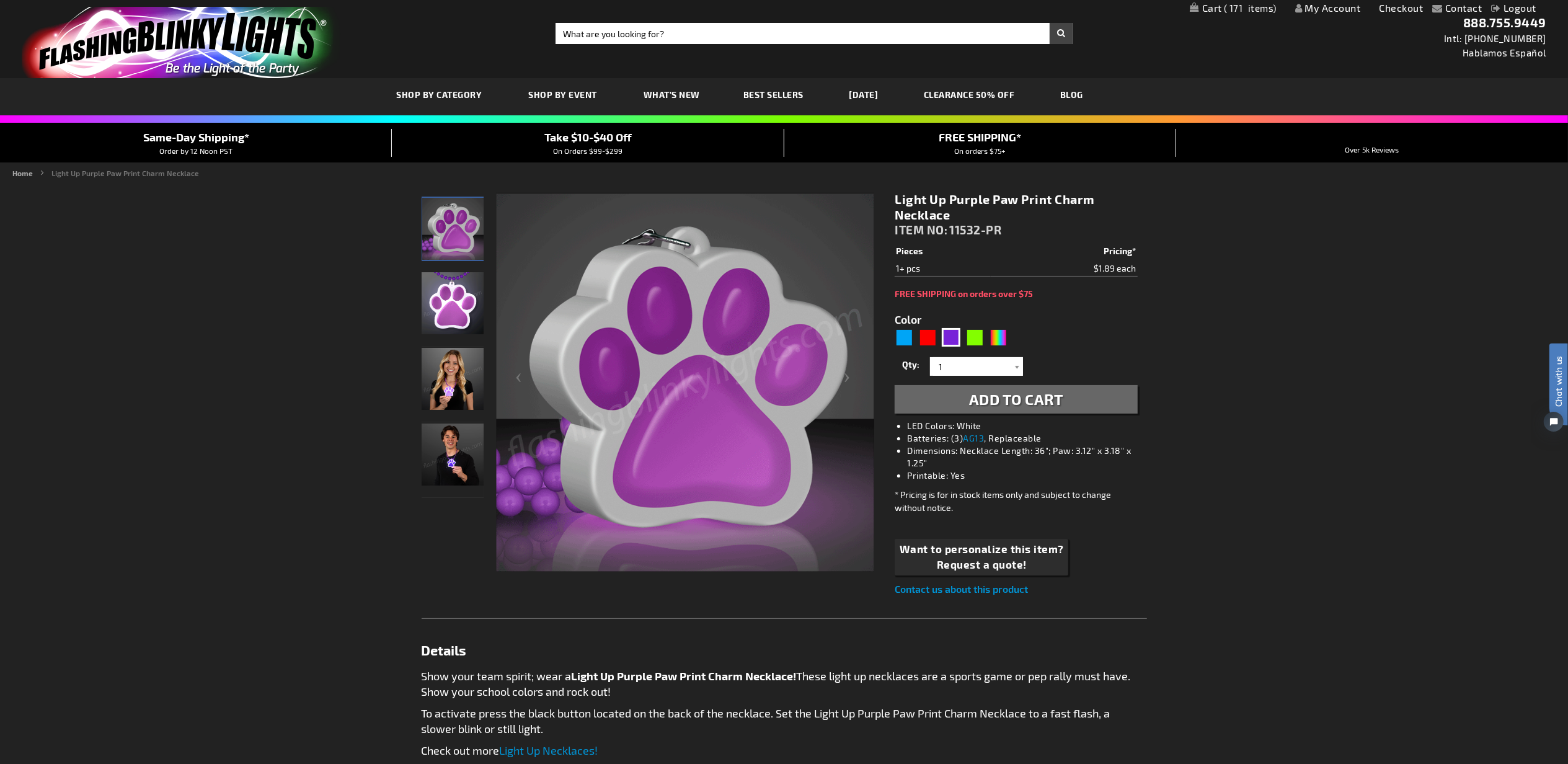
click at [1003, 398] on span "Add to Cart" at bounding box center [1016, 399] width 94 height 18
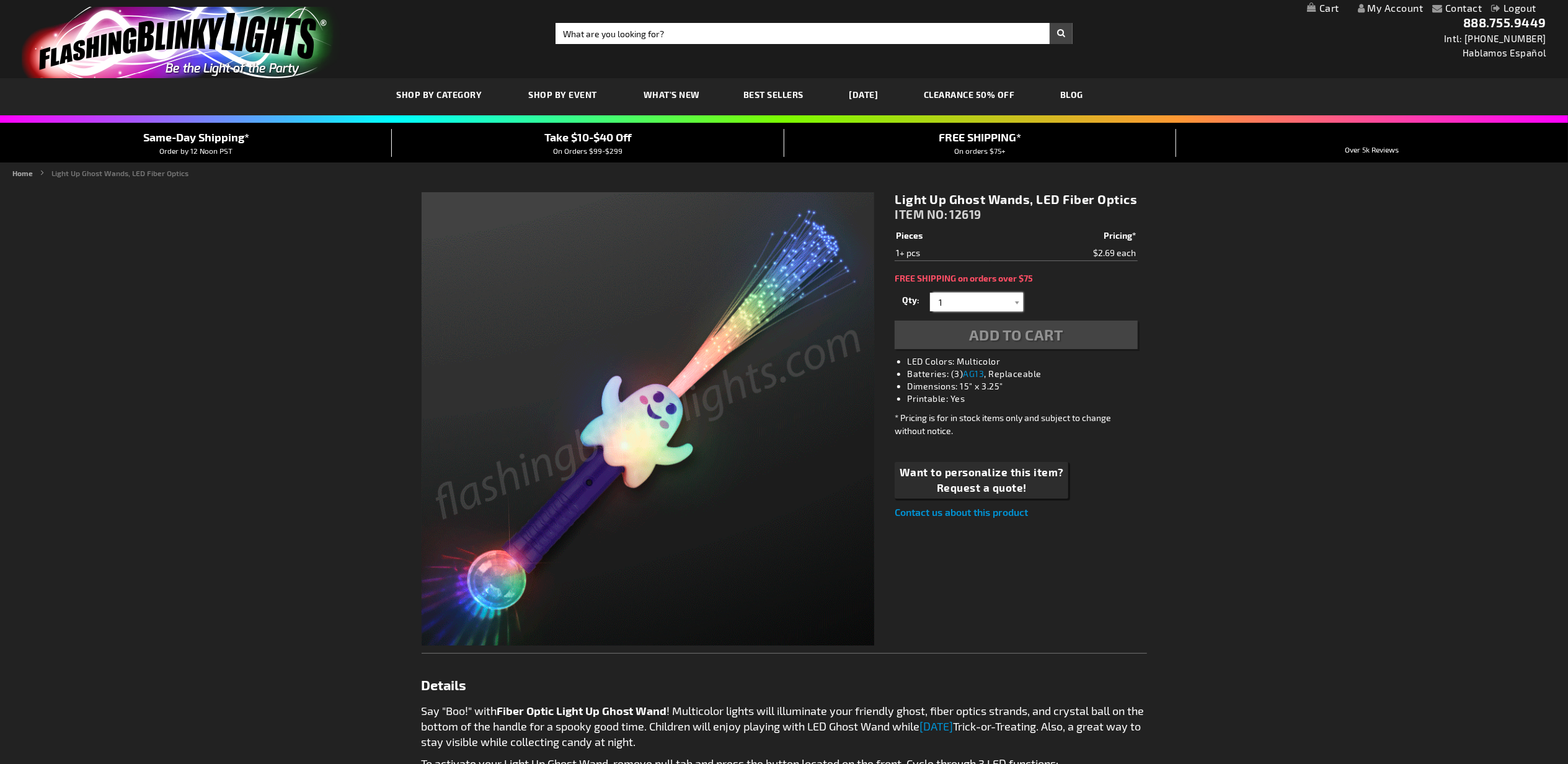
click at [968, 298] on input "1" at bounding box center [978, 302] width 90 height 19
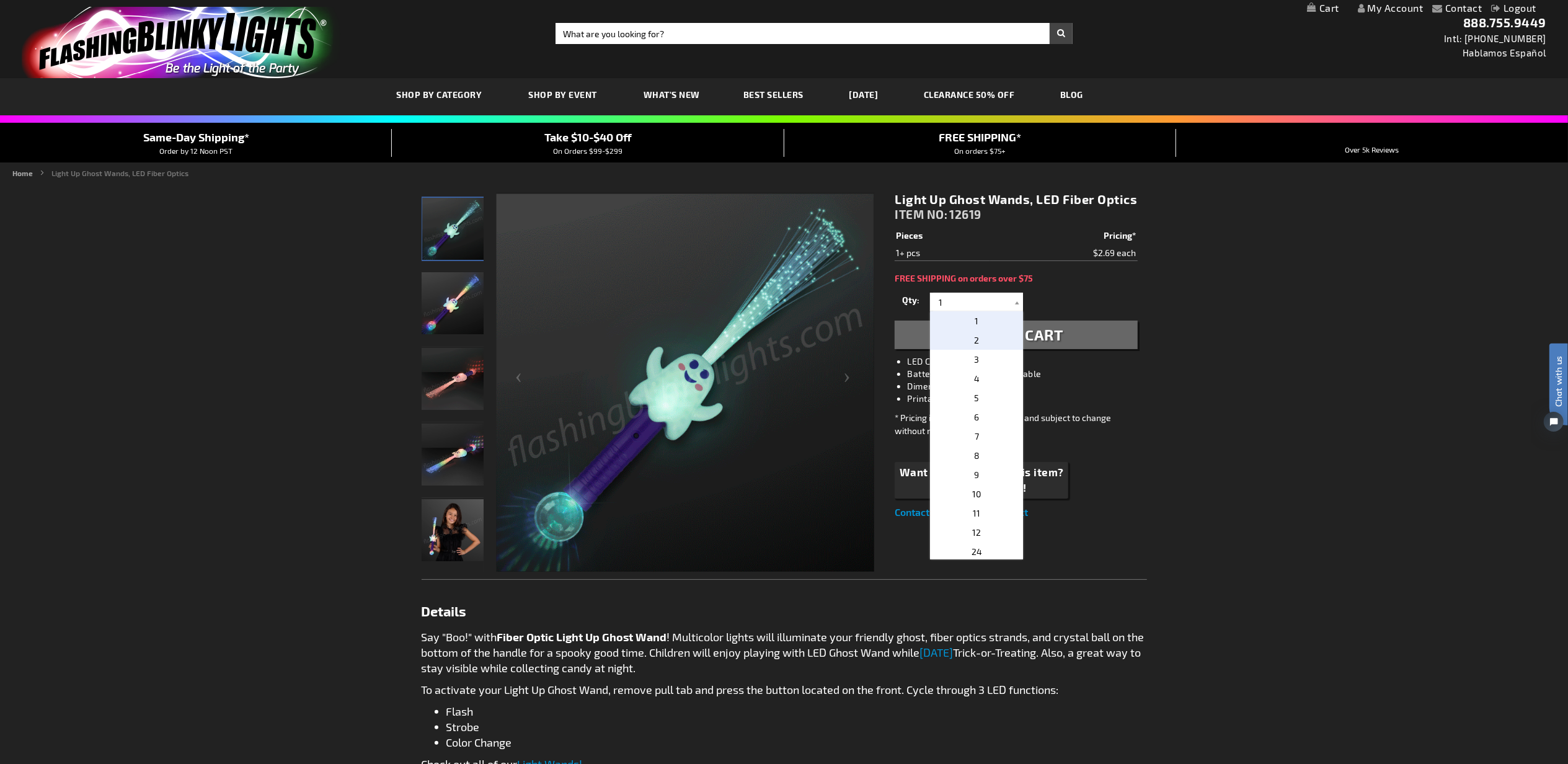
click at [976, 338] on p "2" at bounding box center [976, 340] width 93 height 19
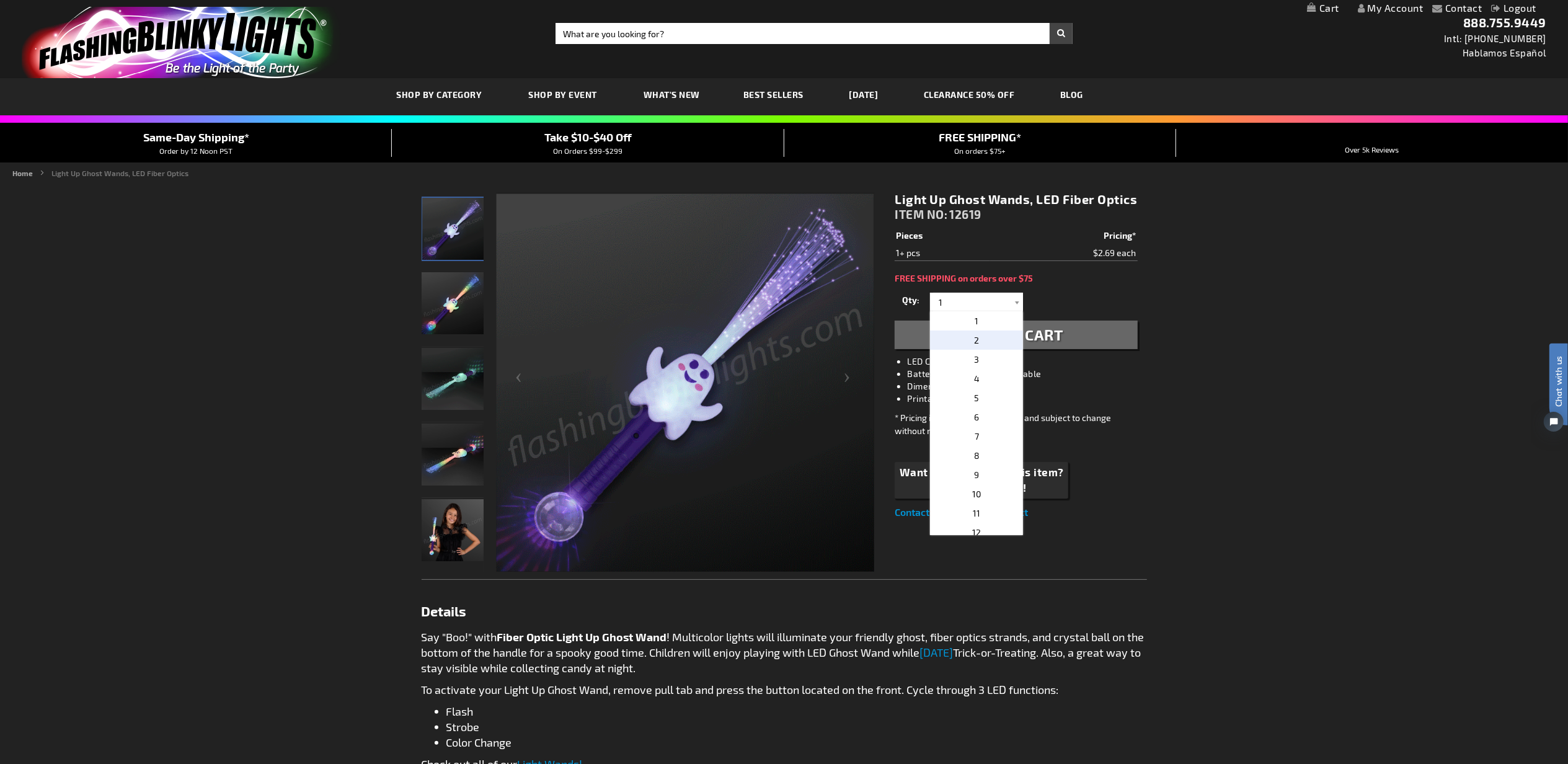
type input "2"
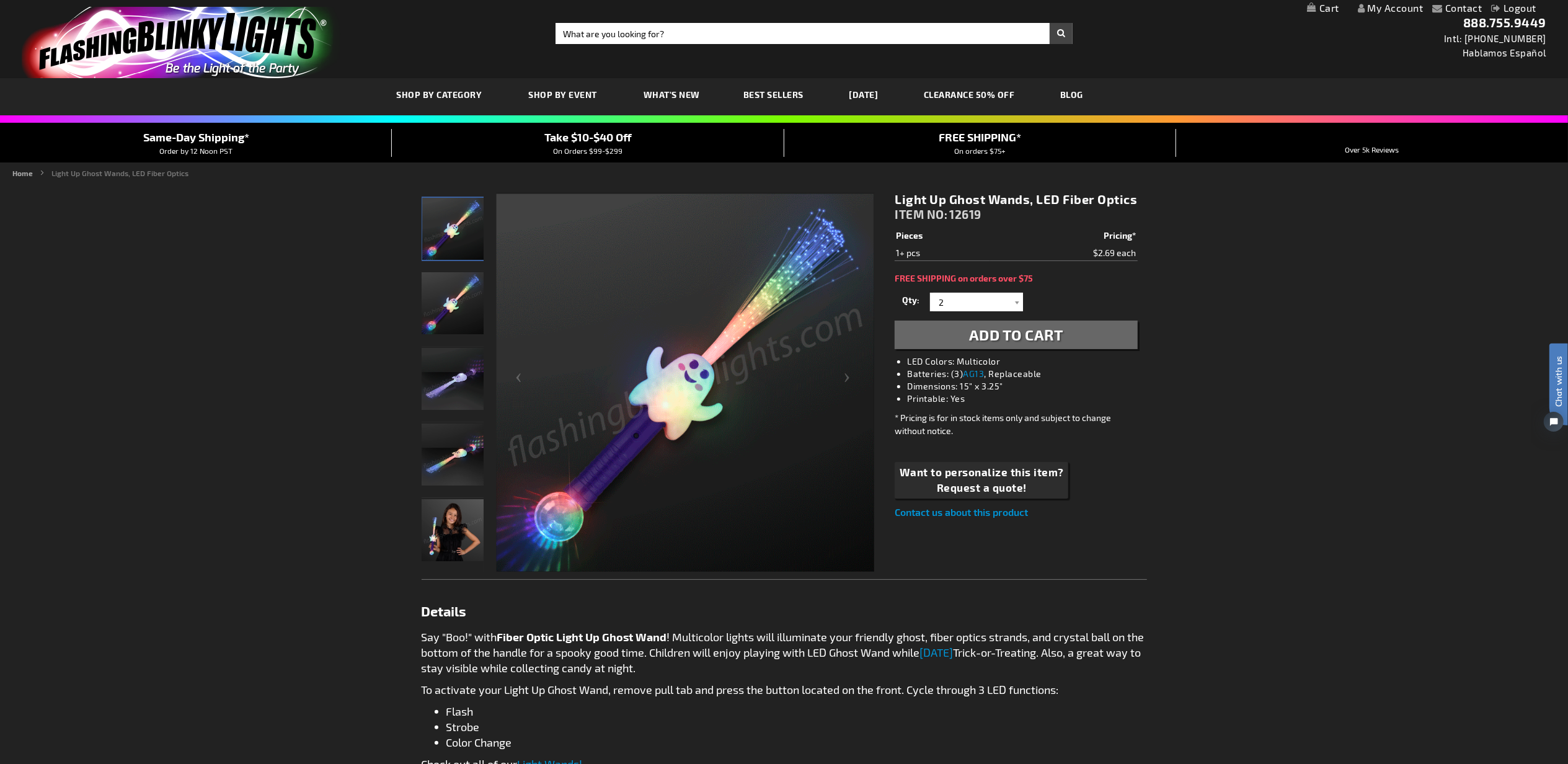
click at [987, 340] on span "Add to Cart" at bounding box center [1016, 335] width 94 height 18
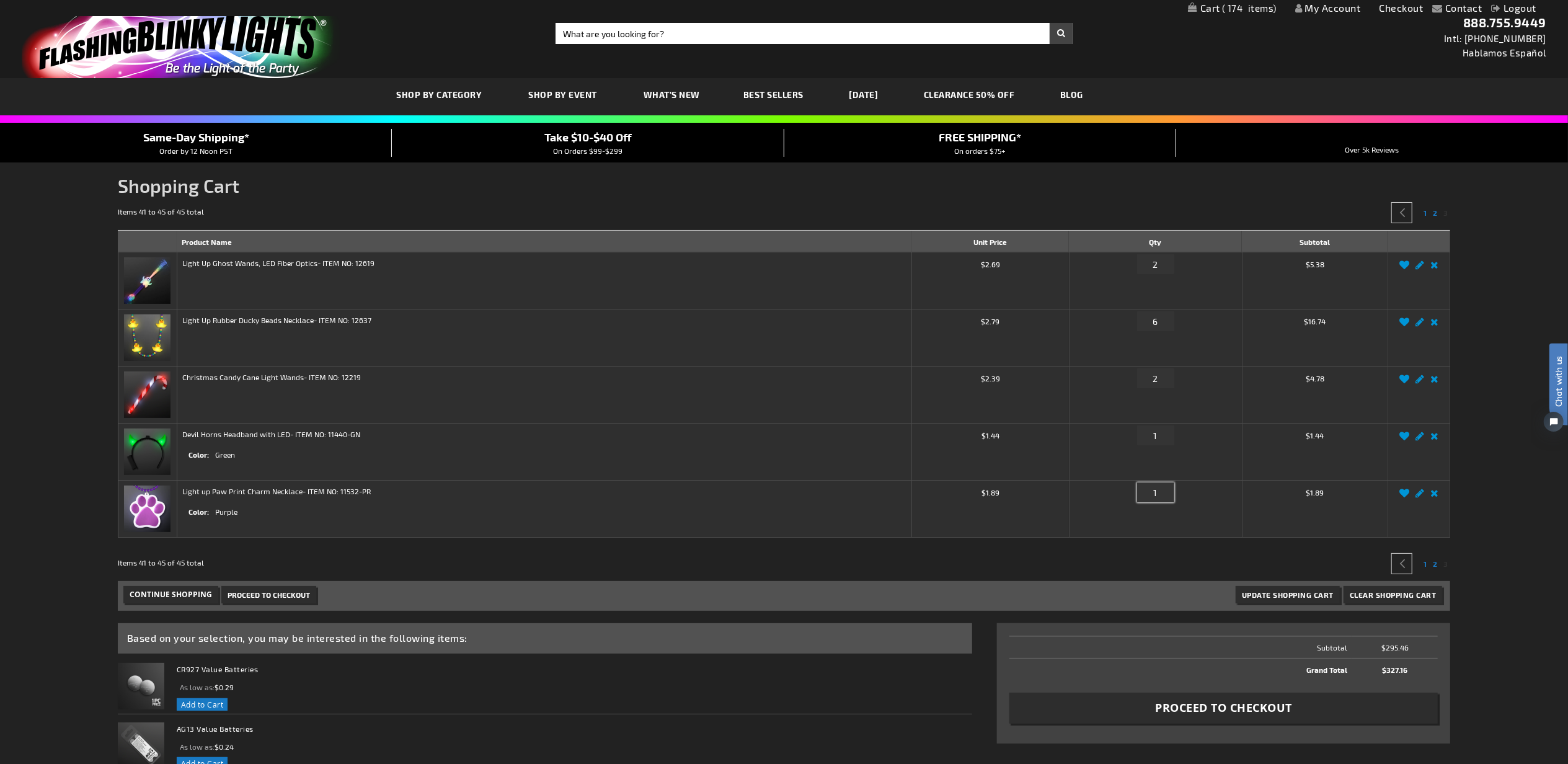
drag, startPoint x: 1159, startPoint y: 492, endPoint x: 1134, endPoint y: 489, distance: 25.2
click at [1134, 489] on div "Qty 1" at bounding box center [1156, 495] width 163 height 20
type input "2"
click at [1506, 557] on div "Contact Compare Products My Account Checkout Logout Skip to Content My Cart 174…" at bounding box center [784, 607] width 1568 height 1214
click at [1287, 594] on span "Update Shopping Cart" at bounding box center [1287, 595] width 92 height 8
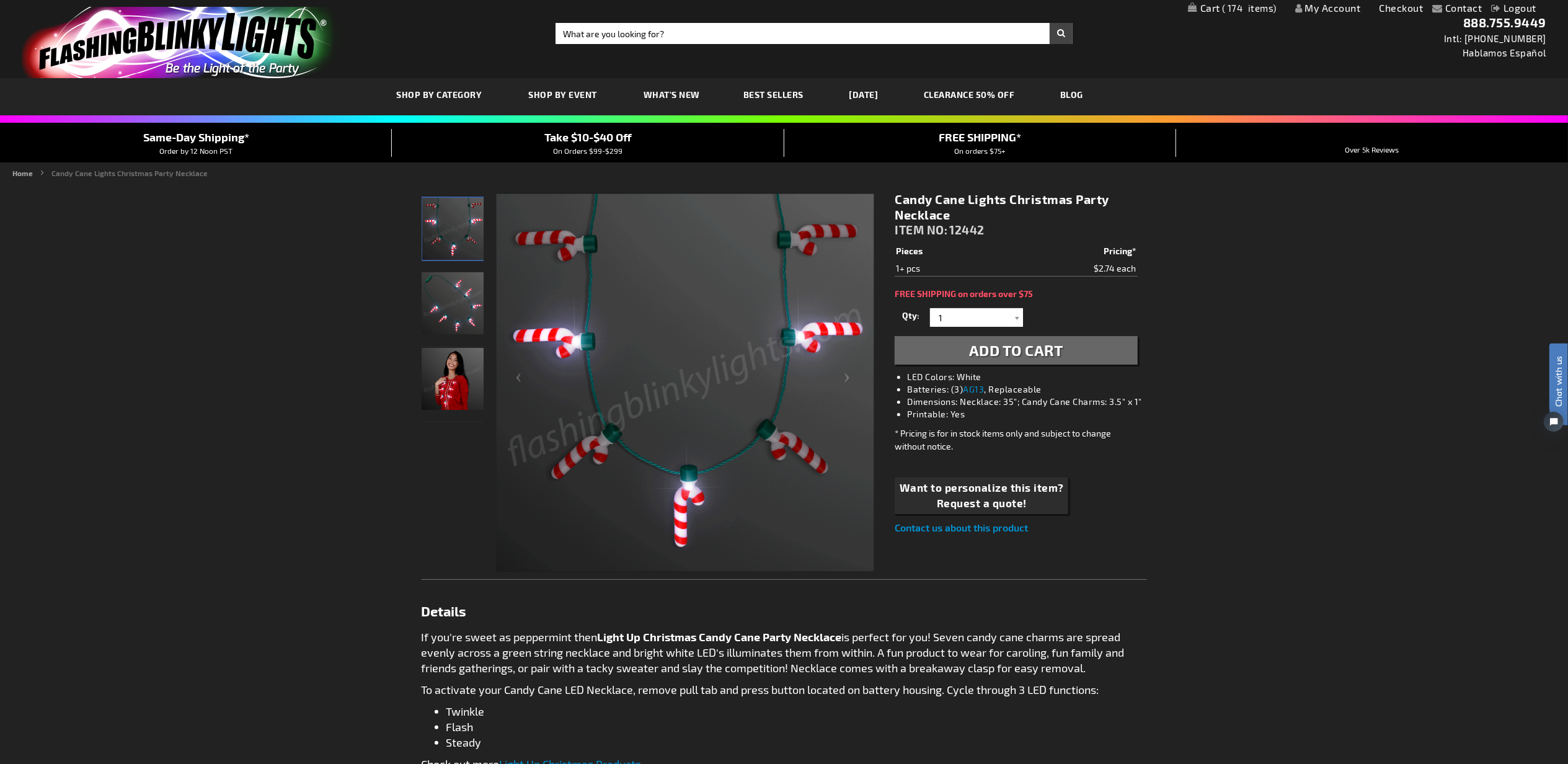
click at [995, 348] on span "Add to Cart" at bounding box center [1016, 350] width 94 height 18
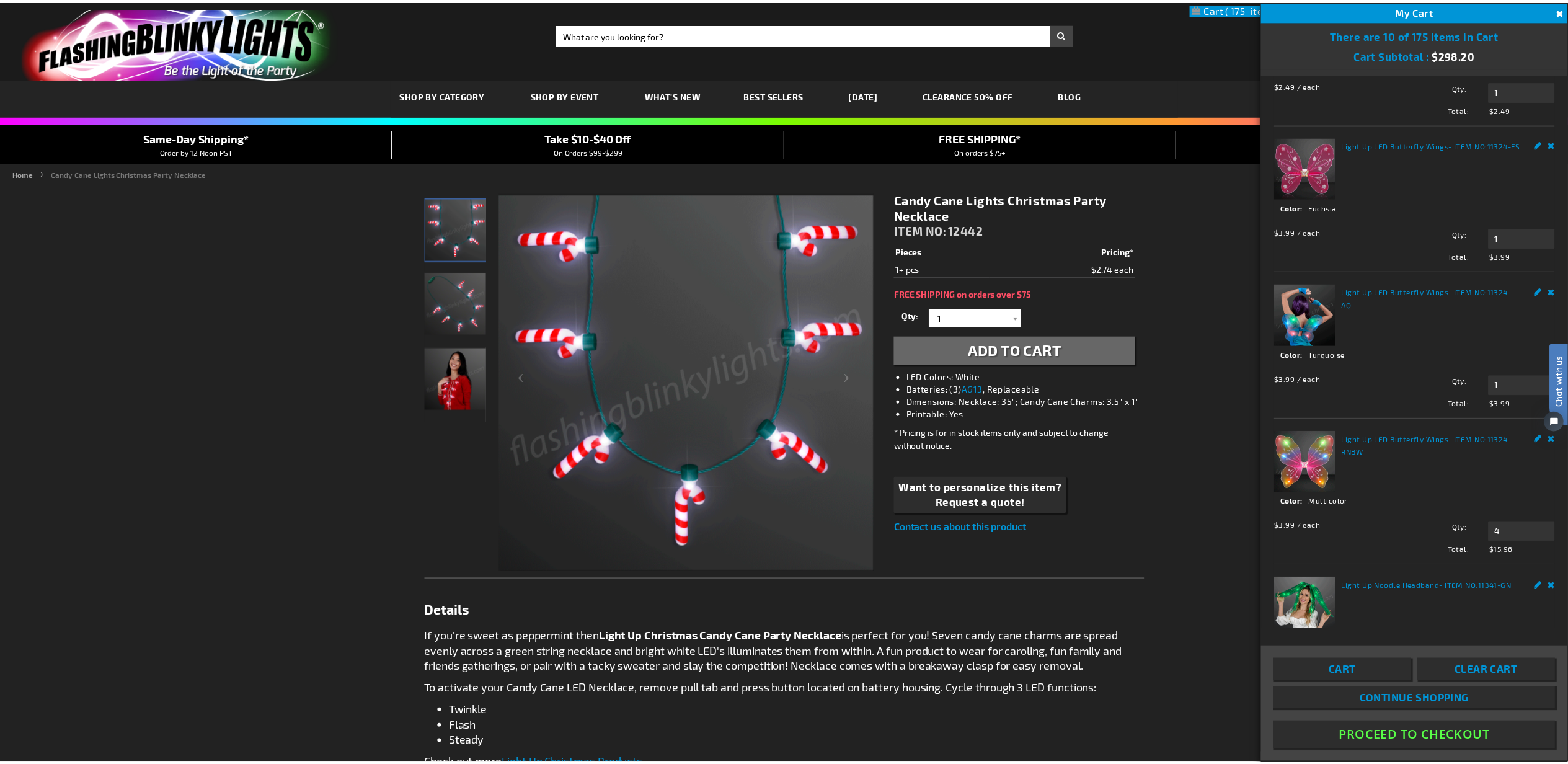
scroll to position [829, 0]
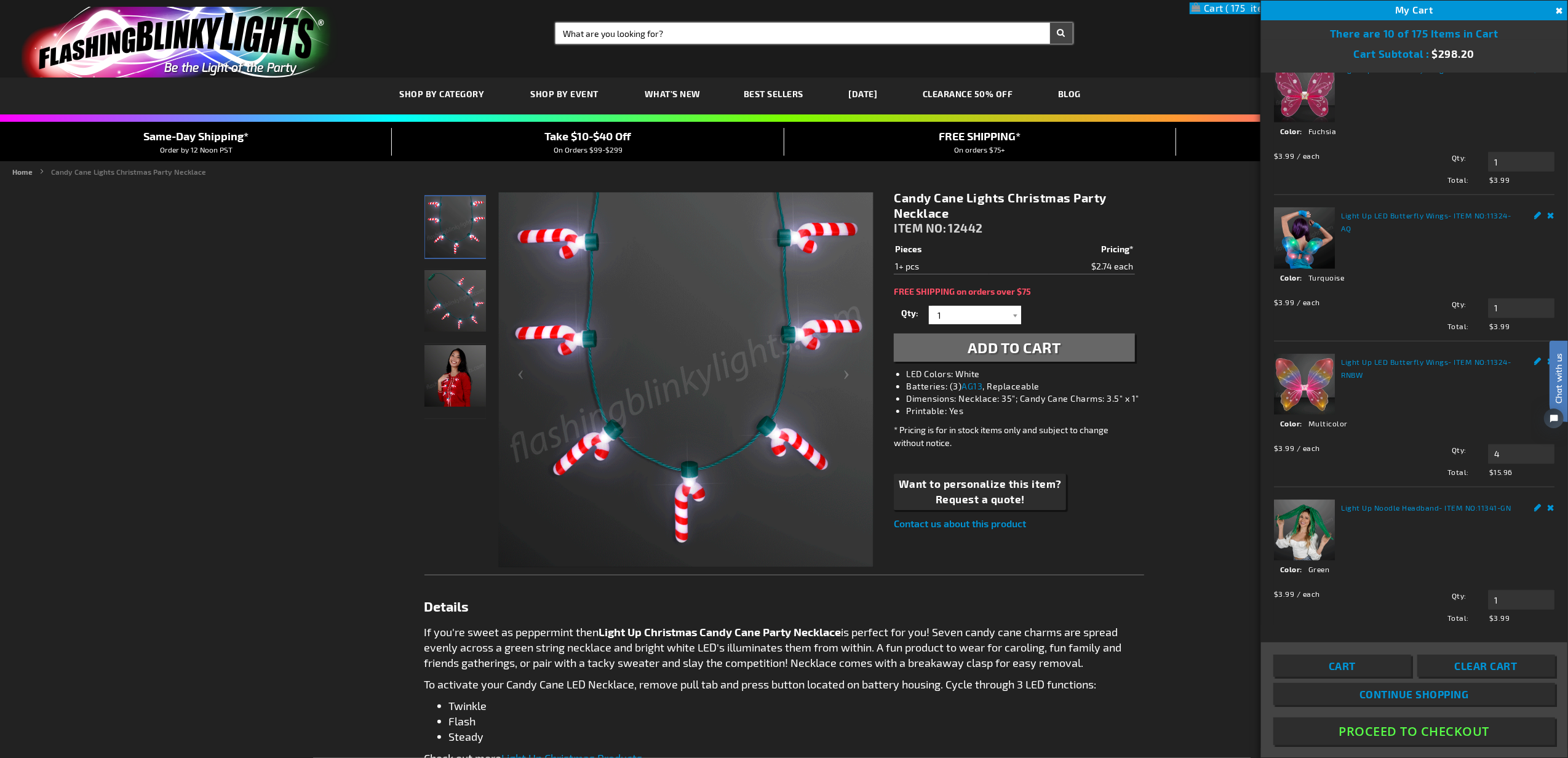
click at [717, 40] on input "Search" at bounding box center [814, 33] width 518 height 21
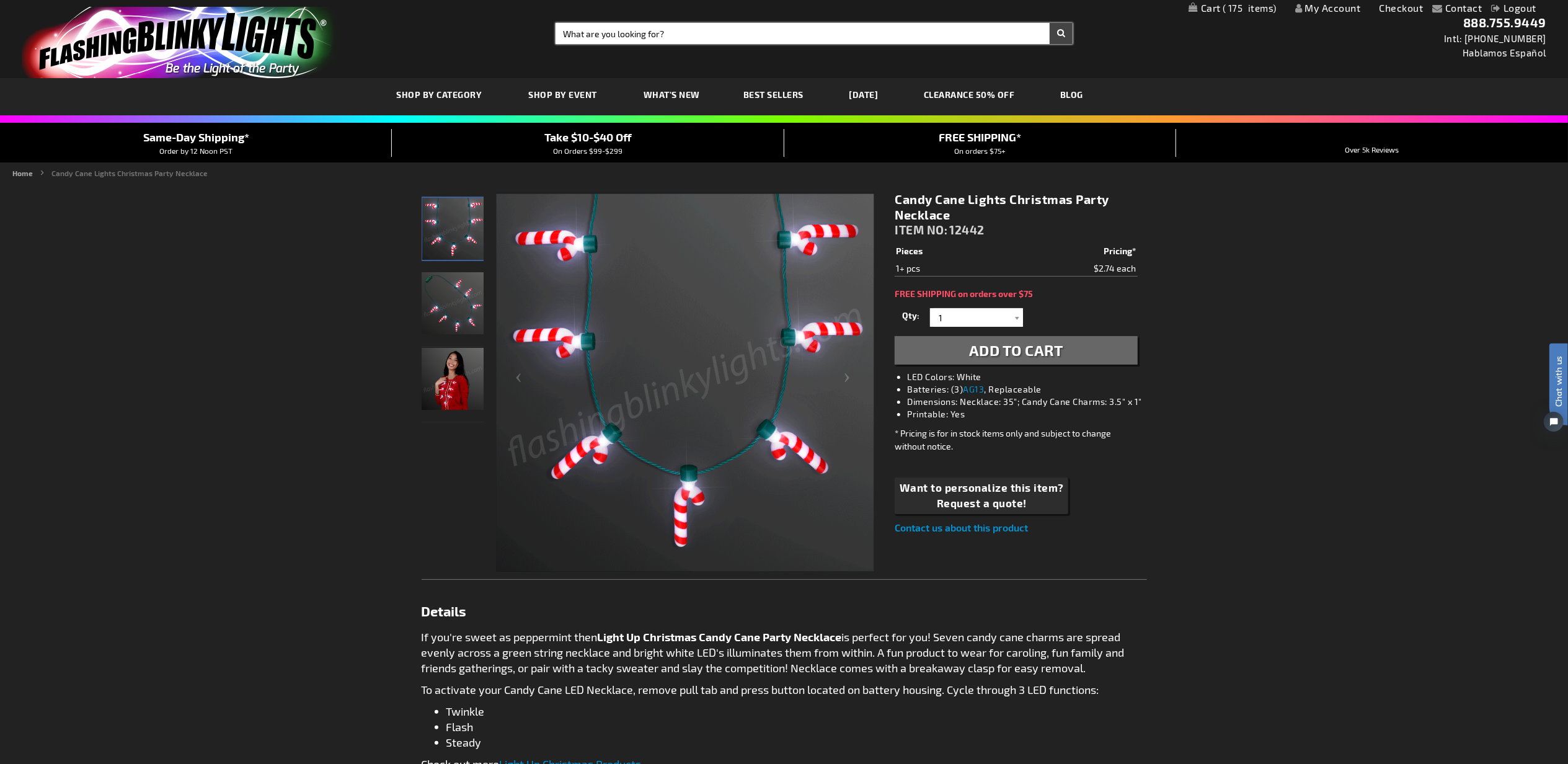
click at [723, 41] on input "Search" at bounding box center [813, 34] width 517 height 21
type input "police"
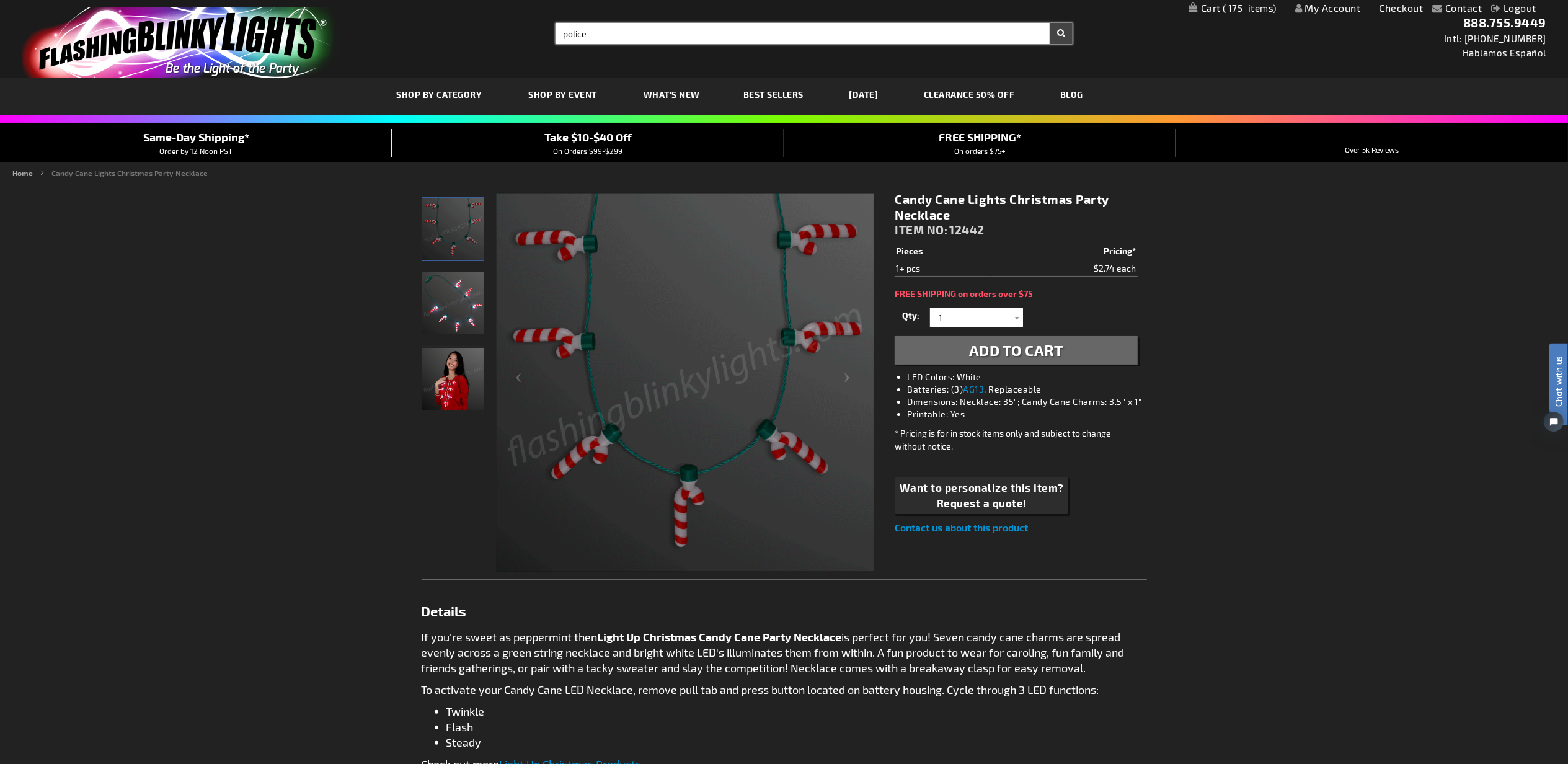
click at [1050, 23] on button "Search" at bounding box center [1061, 34] width 23 height 21
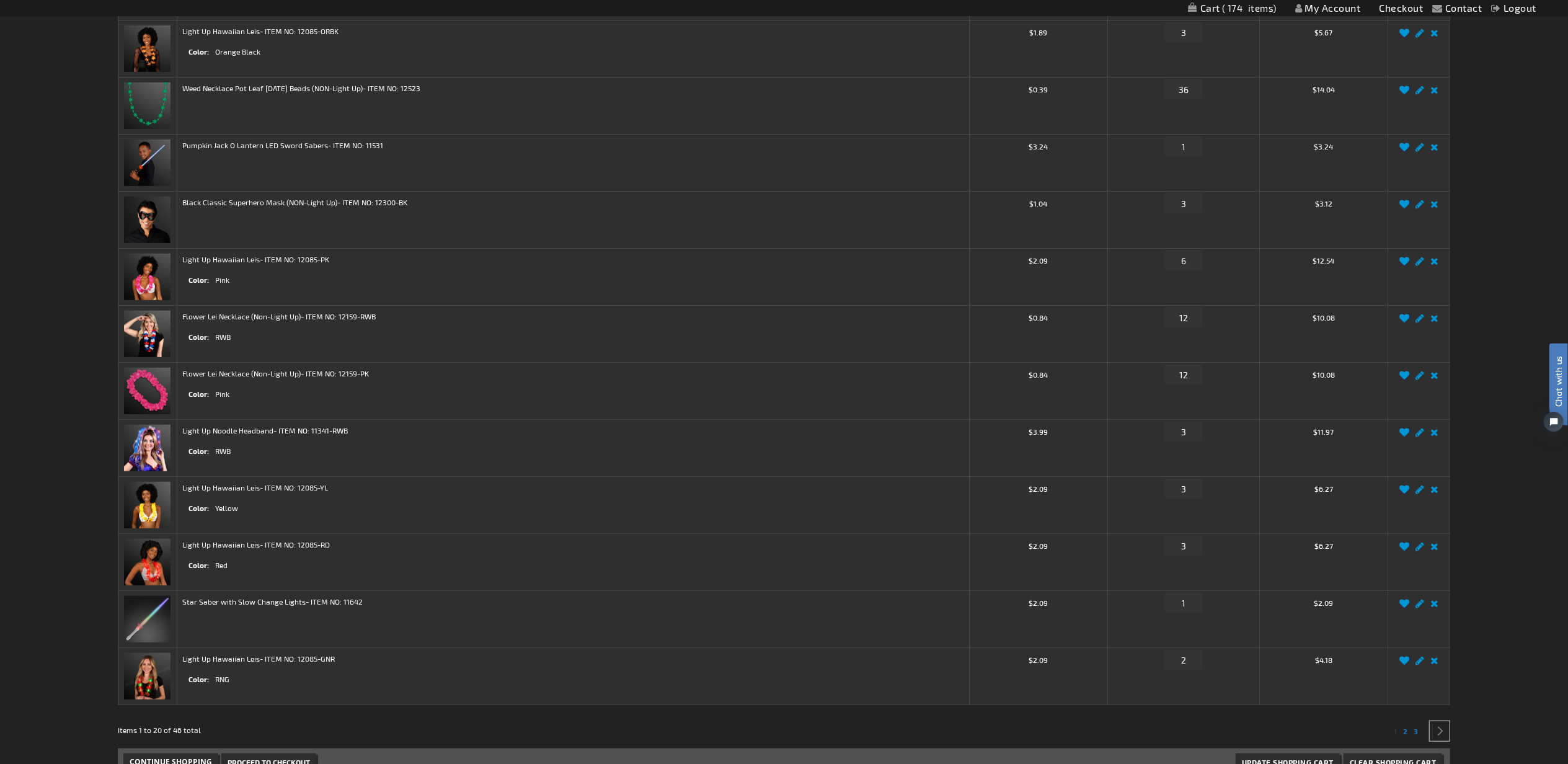
scroll to position [1240, 0]
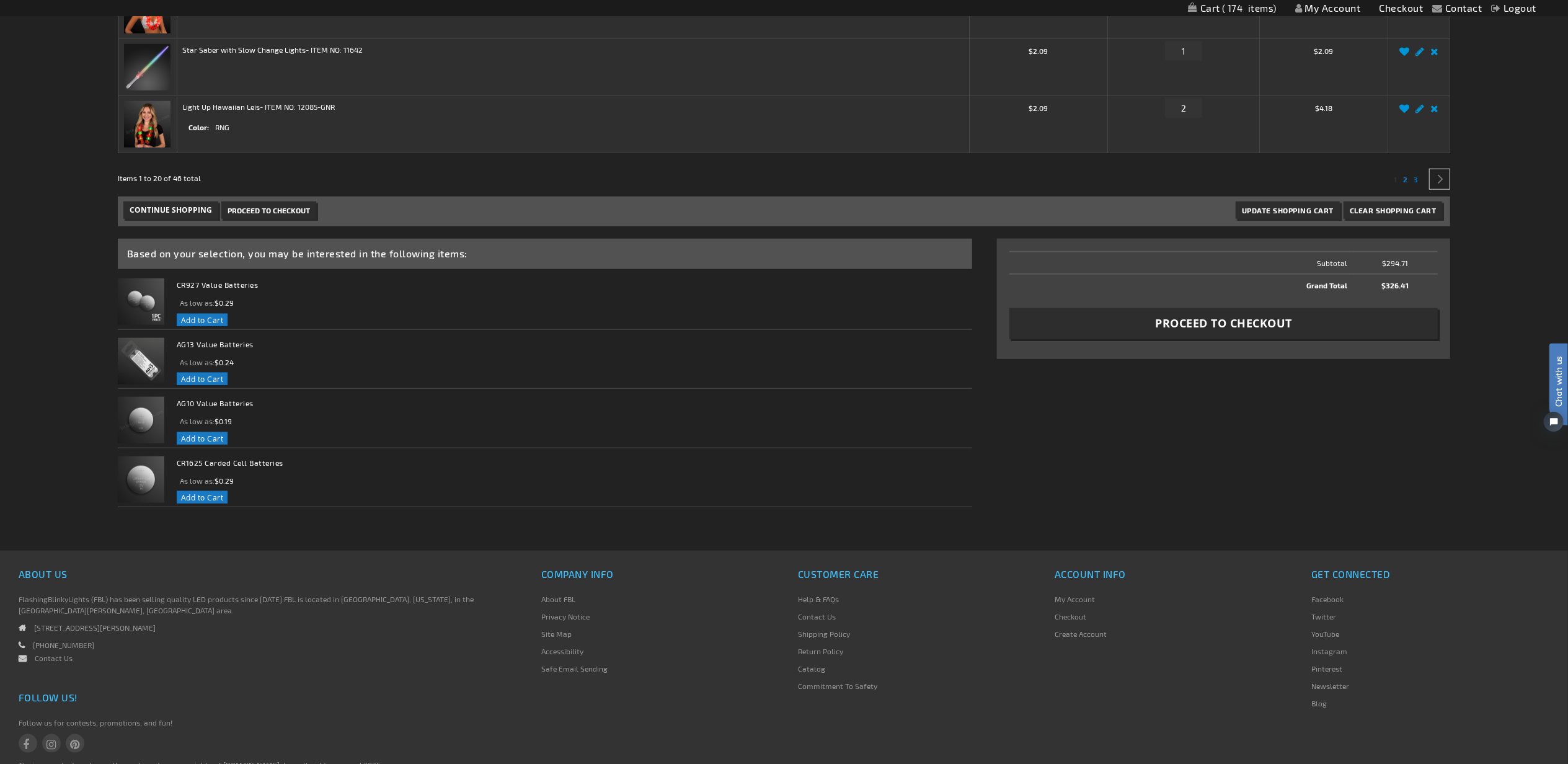
click at [1419, 181] on link "Page 3" at bounding box center [1415, 179] width 9 height 20
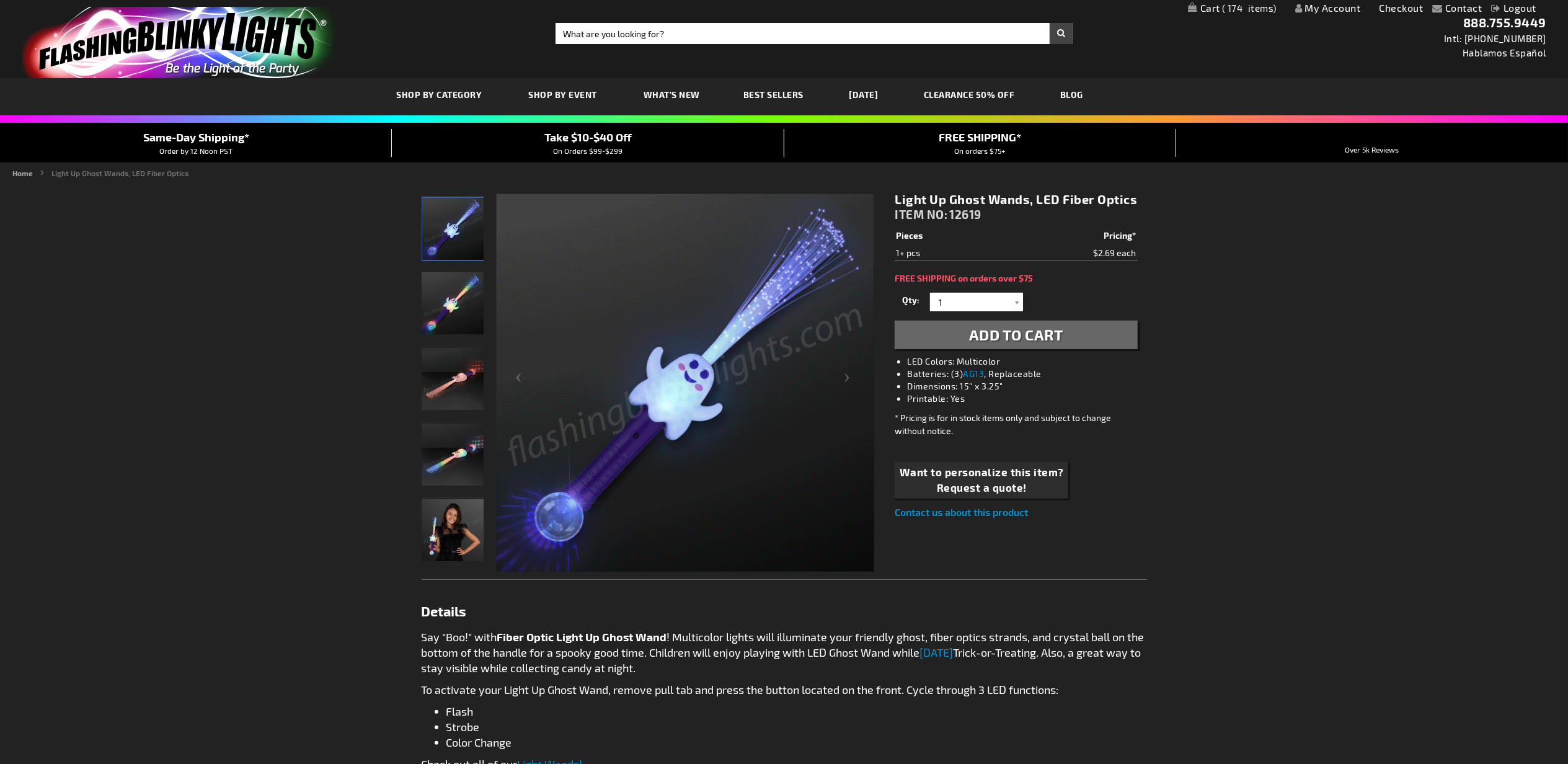
click at [1012, 330] on span "Add to Cart" at bounding box center [1016, 335] width 94 height 18
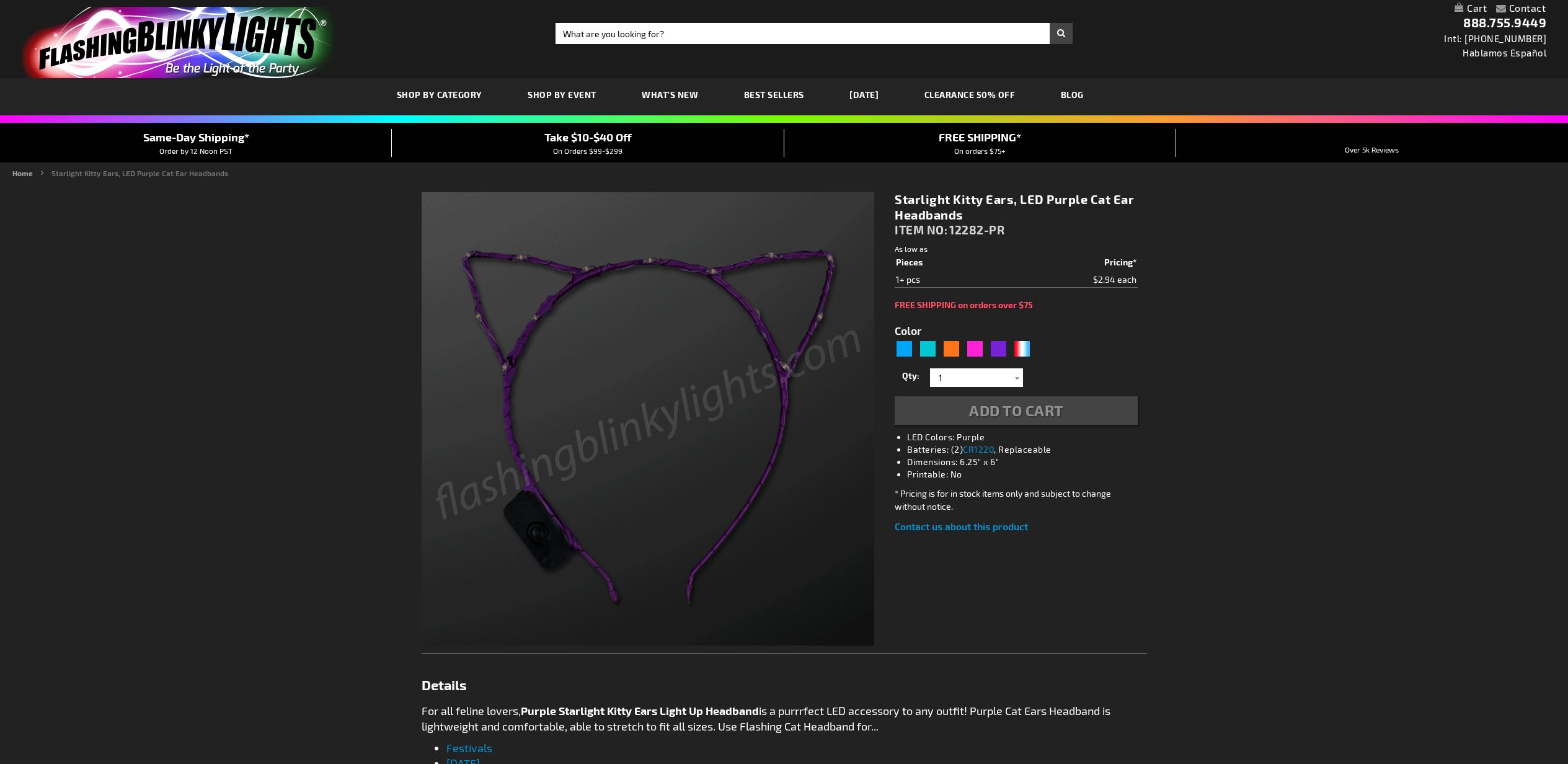
type input "5640"
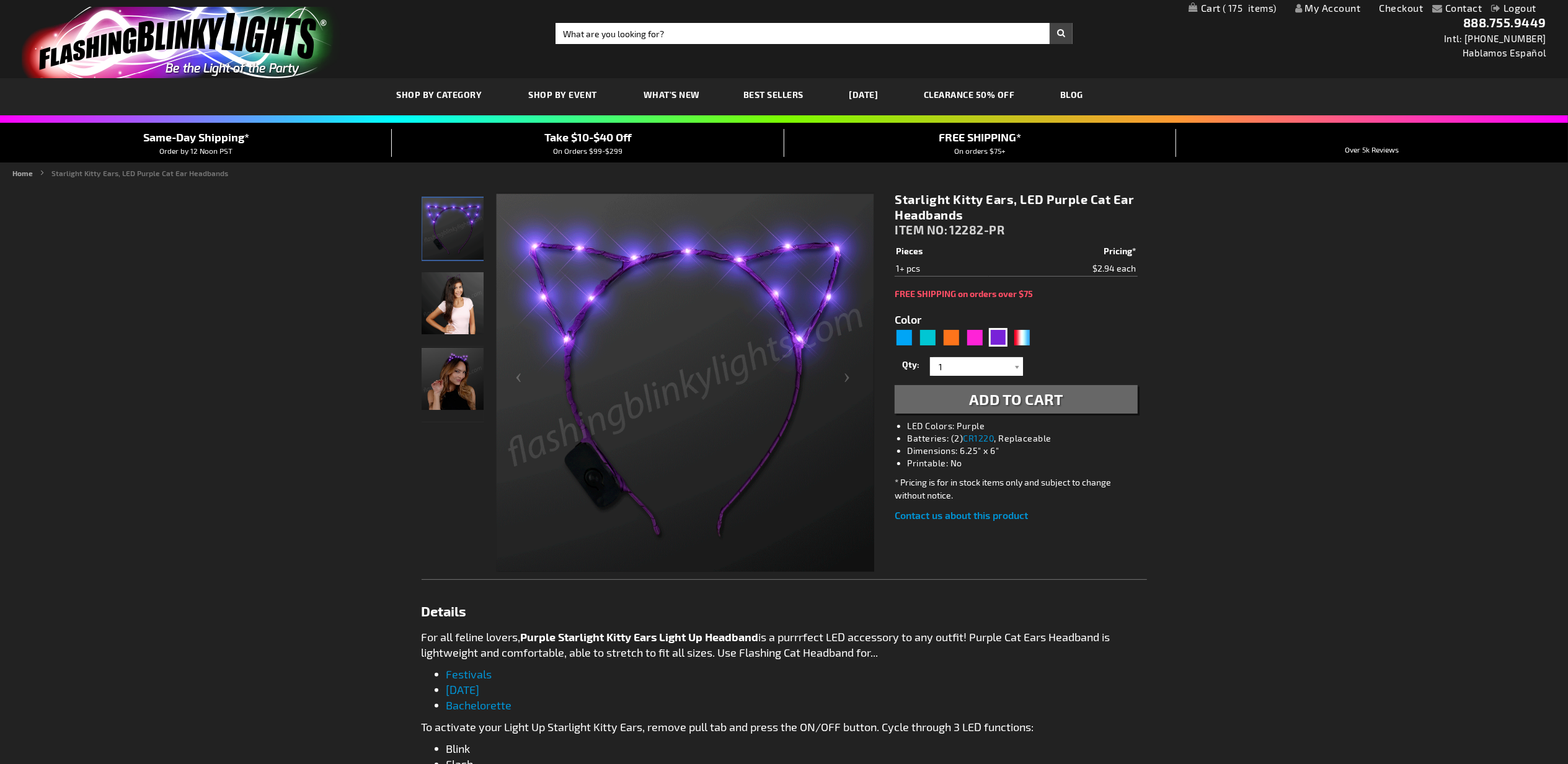
drag, startPoint x: 1006, startPoint y: 395, endPoint x: 1015, endPoint y: 395, distance: 9.0
click at [1006, 395] on span "Add to Cart" at bounding box center [1016, 399] width 94 height 18
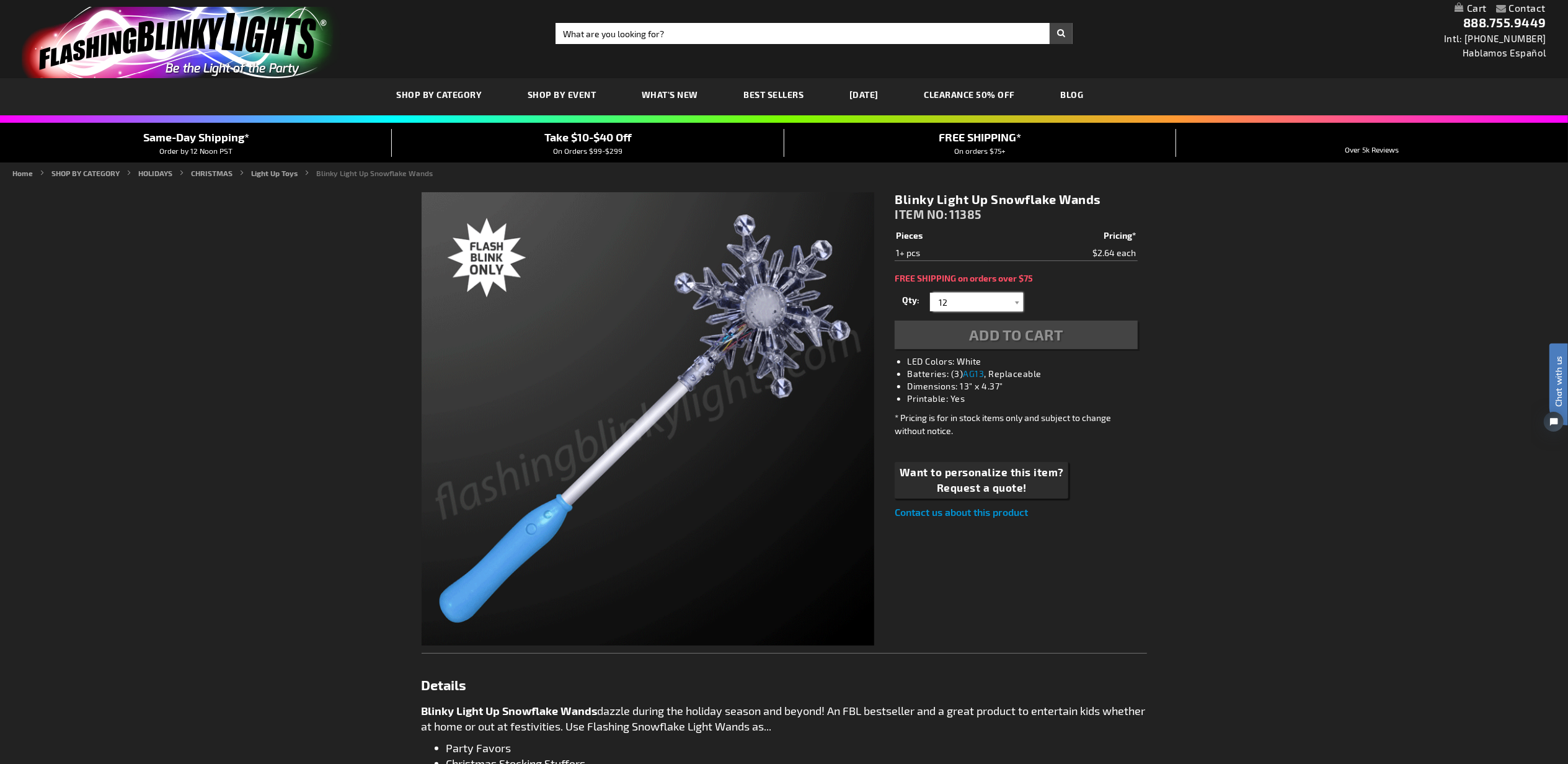
click at [975, 305] on input "12" at bounding box center [978, 302] width 90 height 19
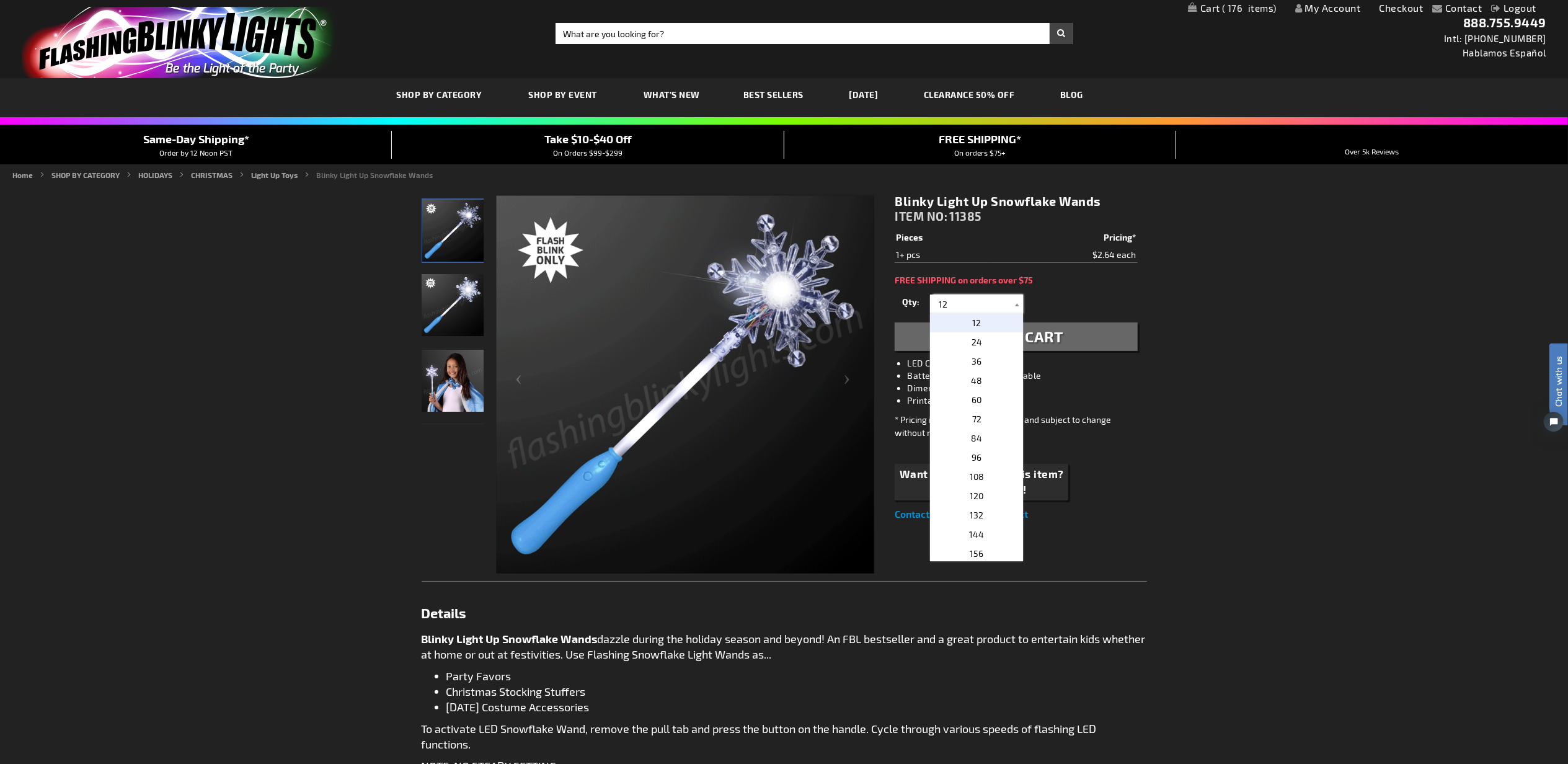
drag, startPoint x: 958, startPoint y: 308, endPoint x: 931, endPoint y: 303, distance: 27.5
click at [931, 303] on div "12 24 36 48 60 72 84 96 108 120 132 144 156 168 180 192 204 216 228 240 252 264…" at bounding box center [976, 304] width 93 height 19
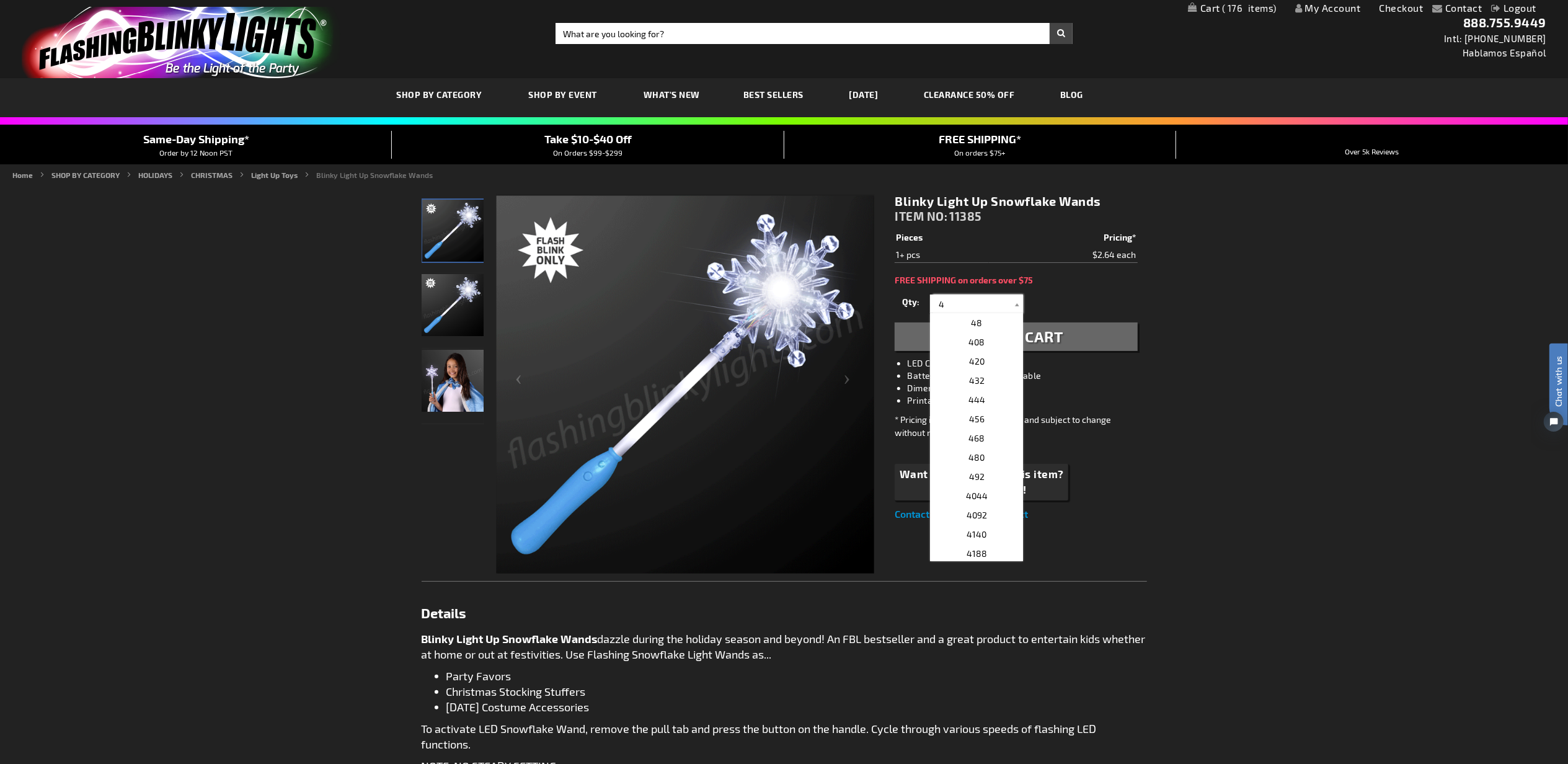
type input "4"
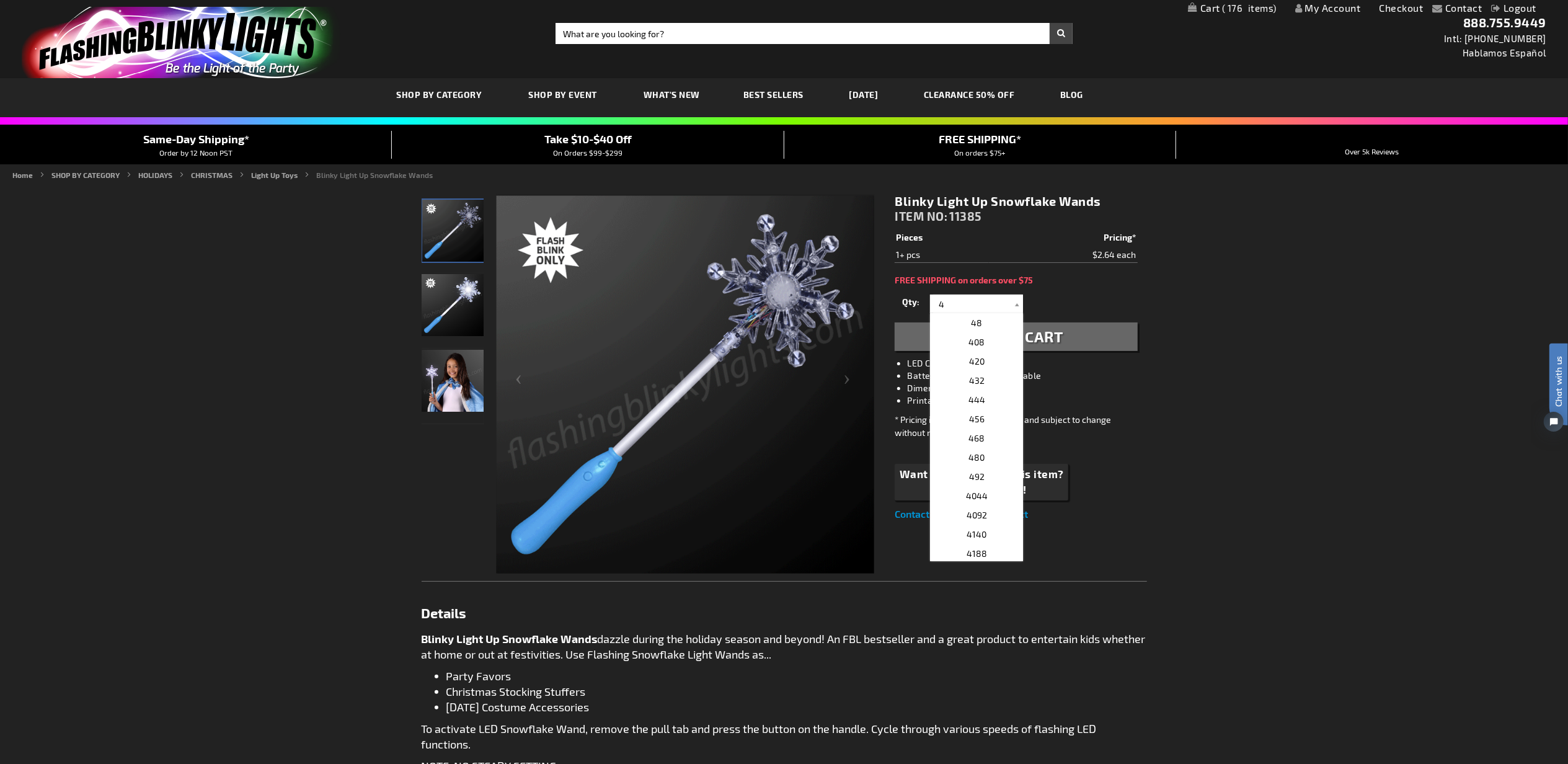
click at [1095, 340] on button "Add to Cart" at bounding box center [1016, 337] width 243 height 29
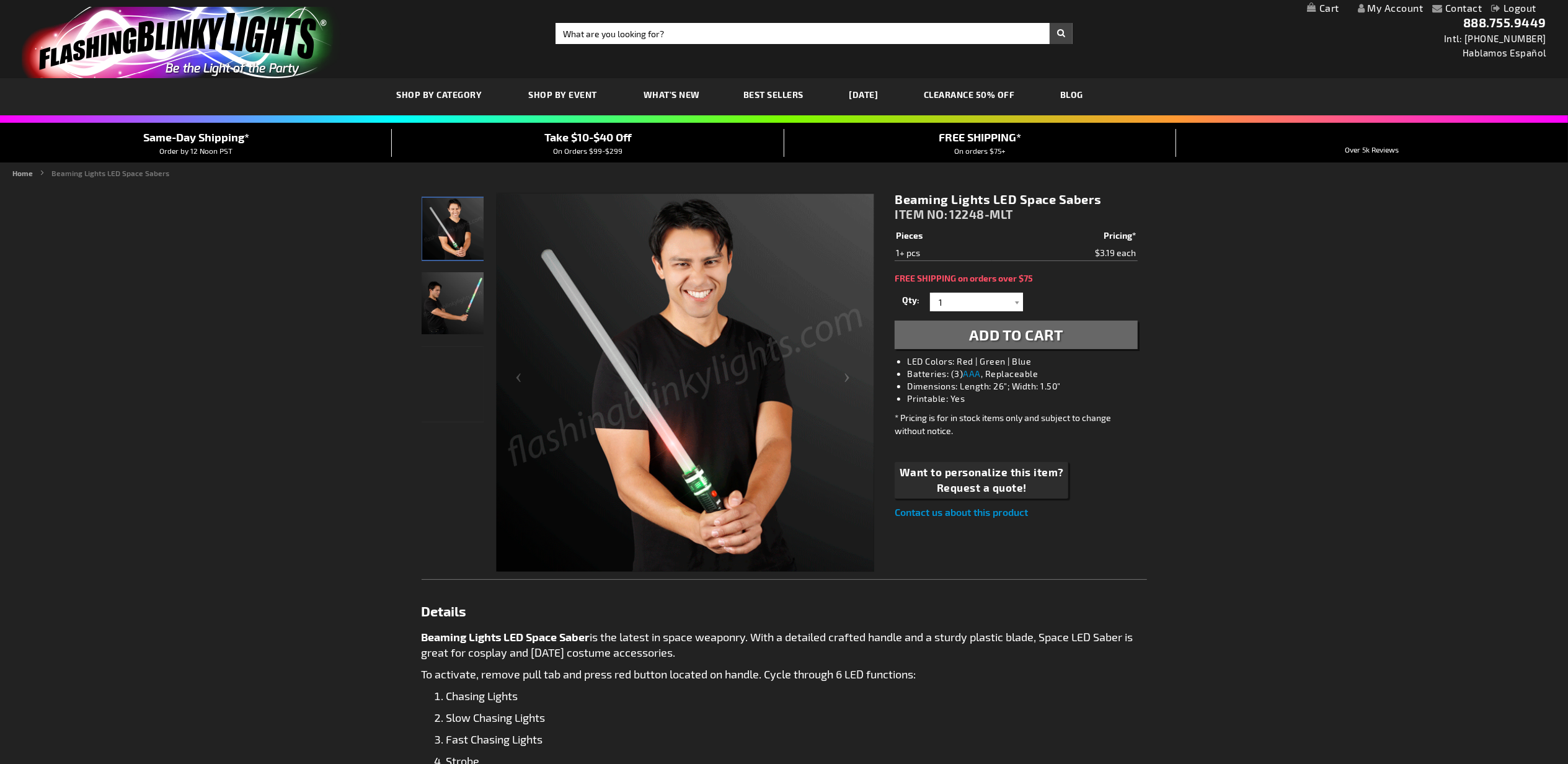
drag, startPoint x: 993, startPoint y: 333, endPoint x: 999, endPoint y: 311, distance: 22.8
click at [993, 333] on span "Add to Cart" at bounding box center [1016, 335] width 94 height 18
